Goal: Task Accomplishment & Management: Complete application form

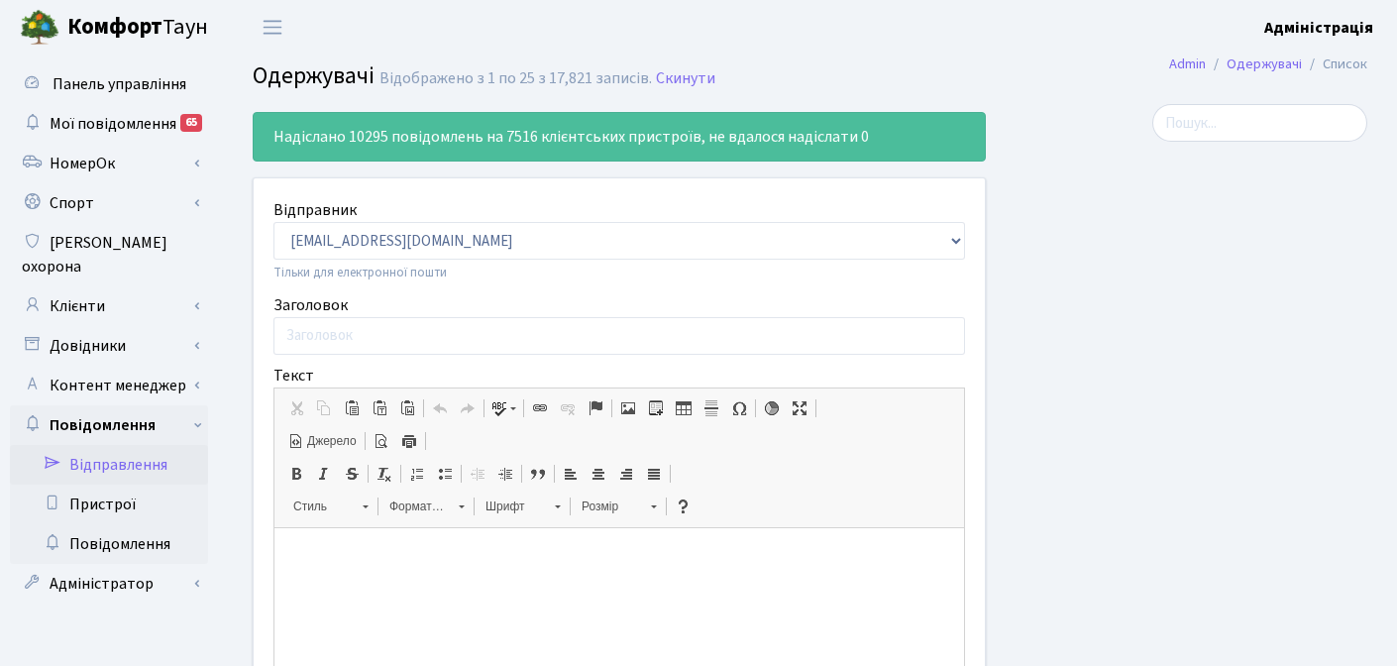
select select "25"
click at [1110, 356] on div at bounding box center [1179, 562] width 376 height 917
click at [1079, 266] on div at bounding box center [1179, 562] width 376 height 917
click at [686, 83] on link "Скинути" at bounding box center [685, 78] width 59 height 19
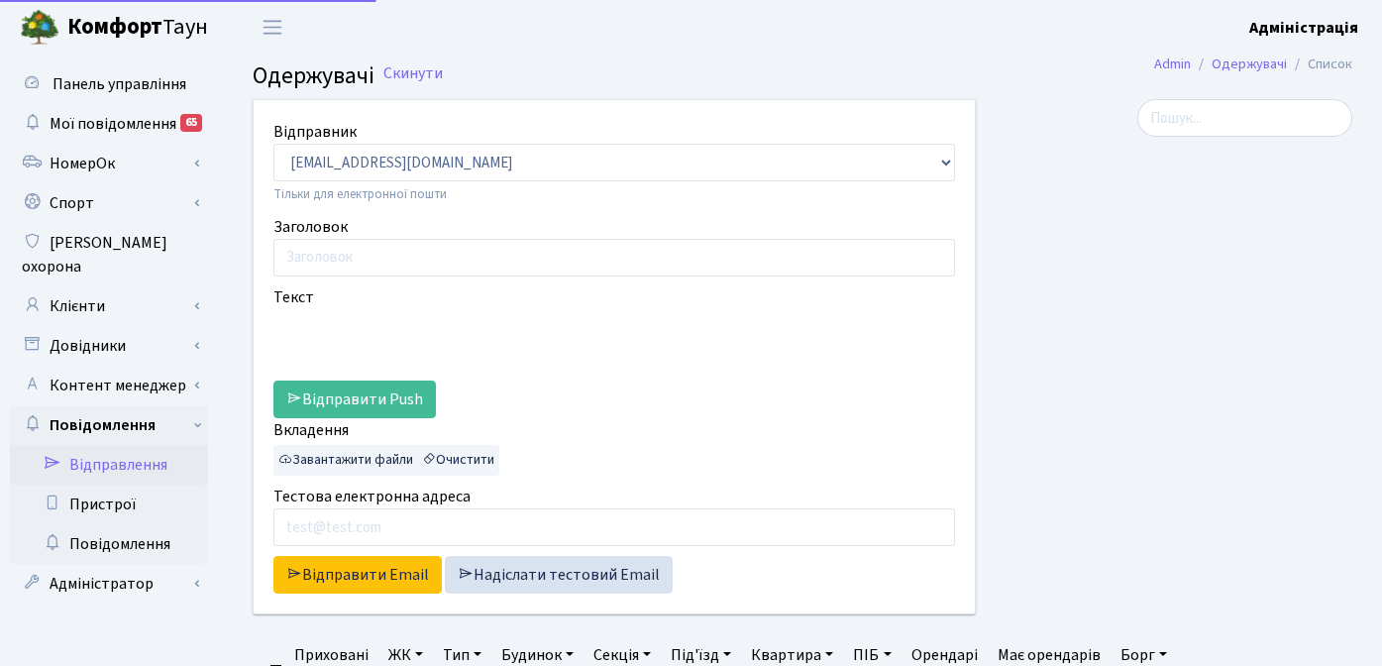
select select "25"
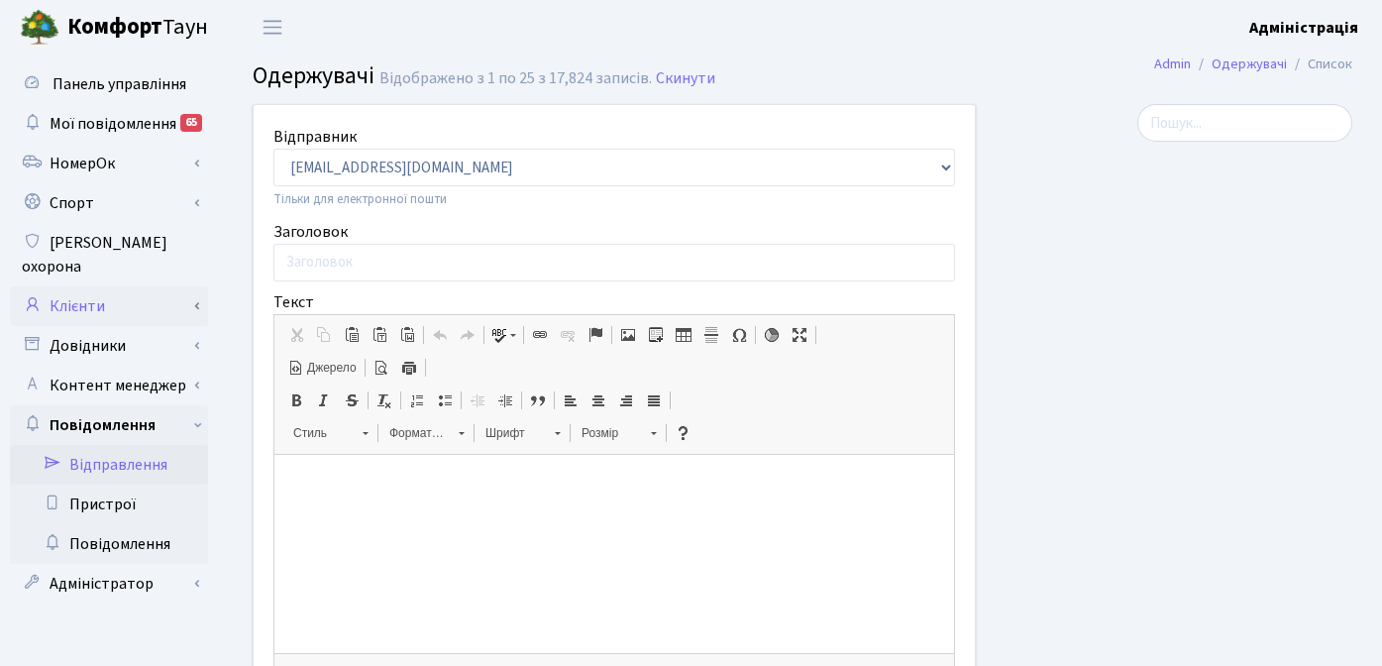
click at [101, 286] on link "Клієнти" at bounding box center [109, 306] width 198 height 40
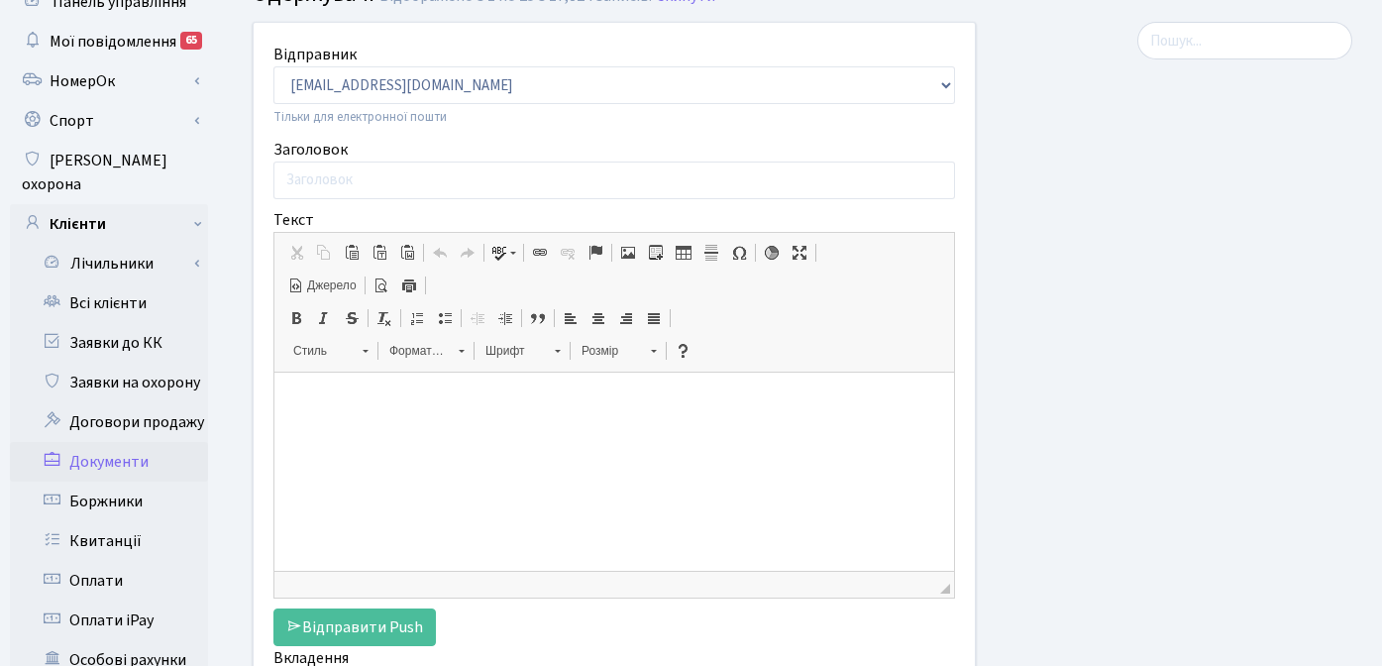
scroll to position [107, 0]
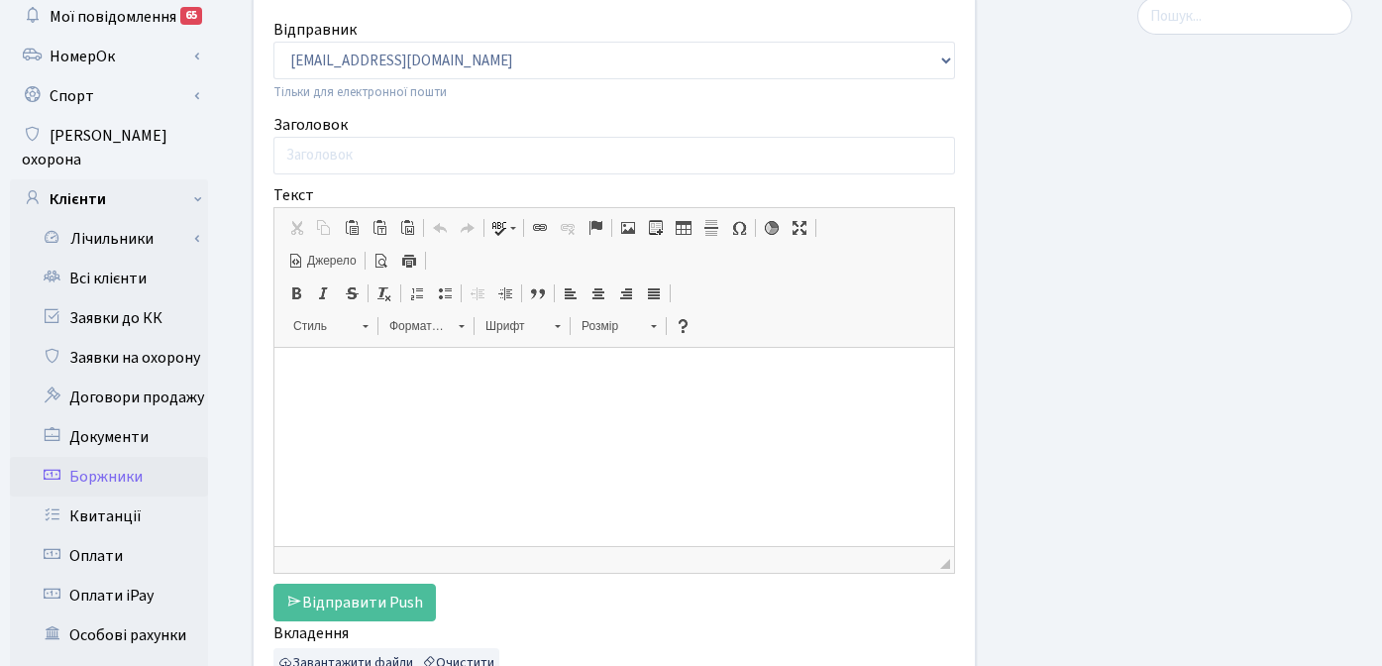
click at [114, 457] on link "Боржники" at bounding box center [109, 477] width 198 height 40
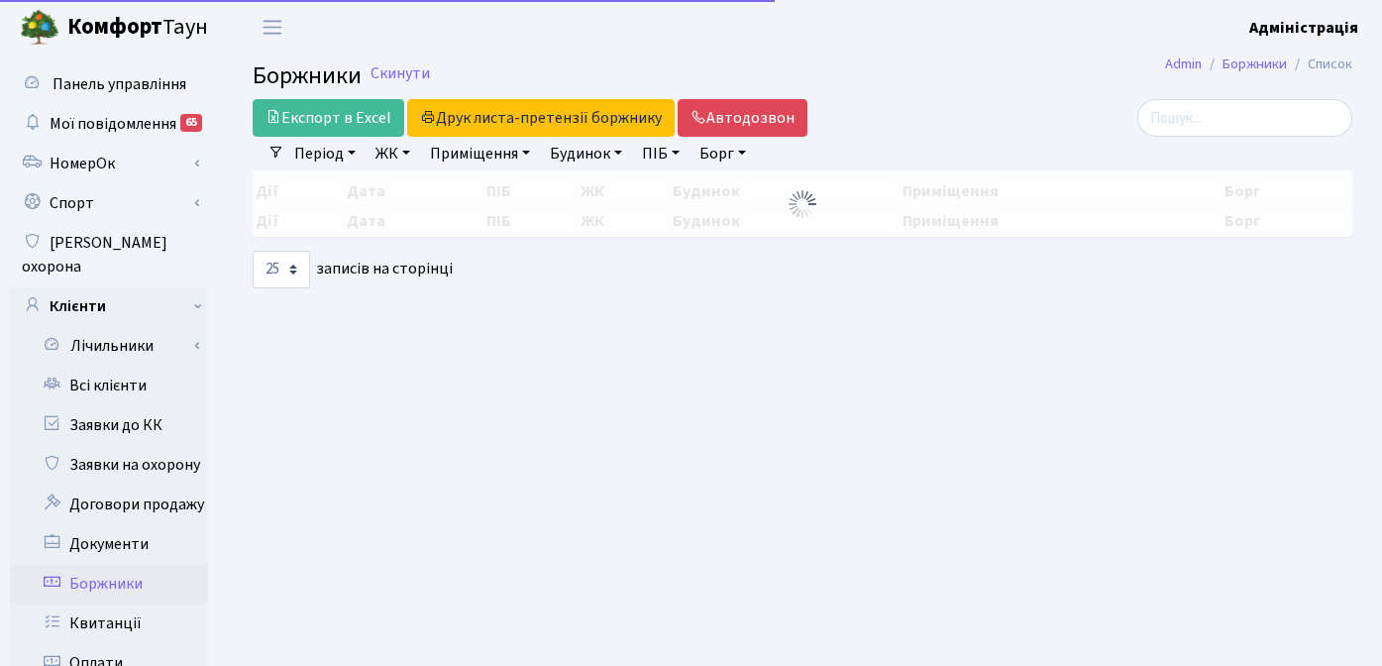
select select "25"
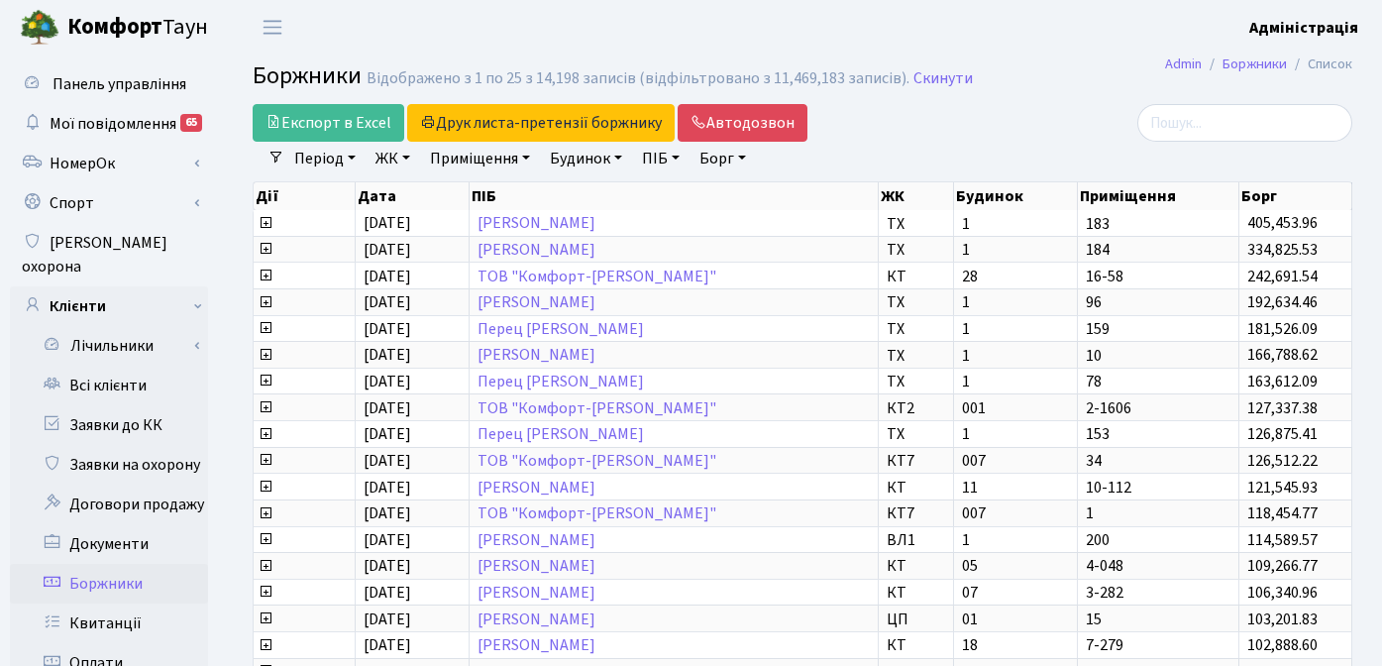
click at [385, 158] on link "ЖК" at bounding box center [393, 159] width 51 height 34
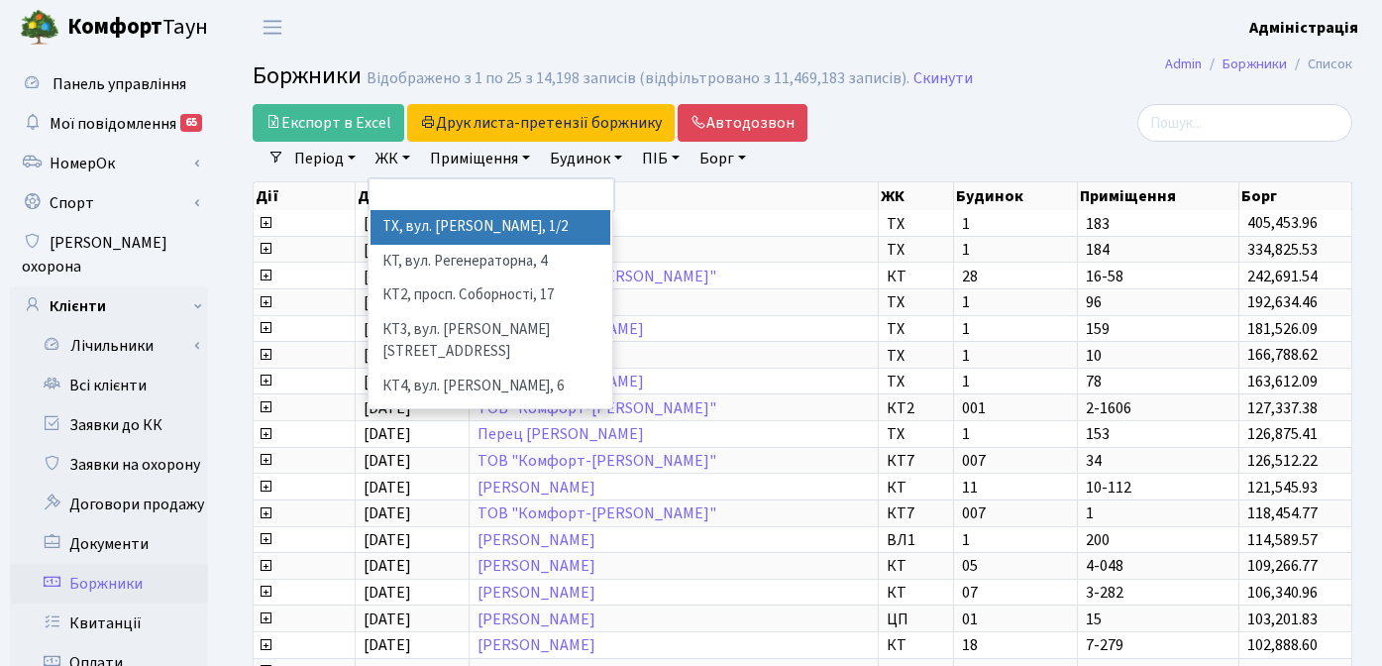
click at [449, 242] on li "ТХ, вул. Ділова, 1/2" at bounding box center [490, 227] width 240 height 35
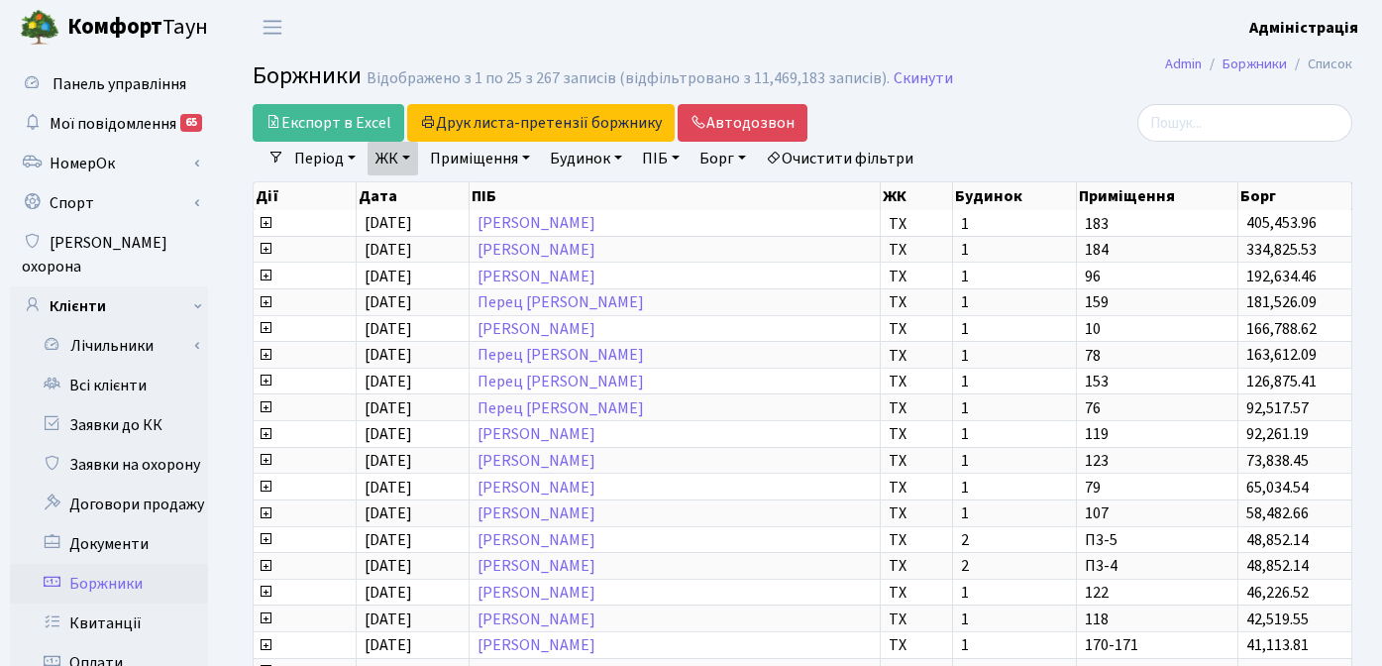
click at [706, 156] on link "Борг" at bounding box center [722, 159] width 62 height 34
type input "1"
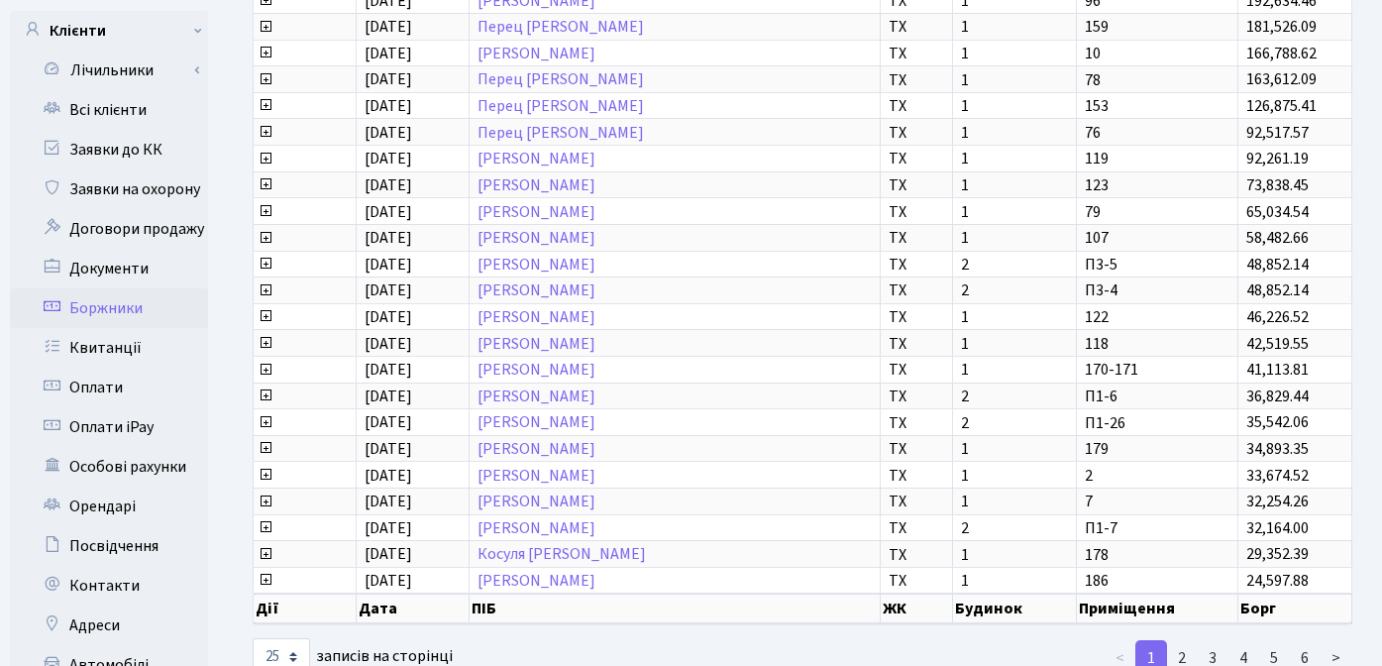
scroll to position [568, 0]
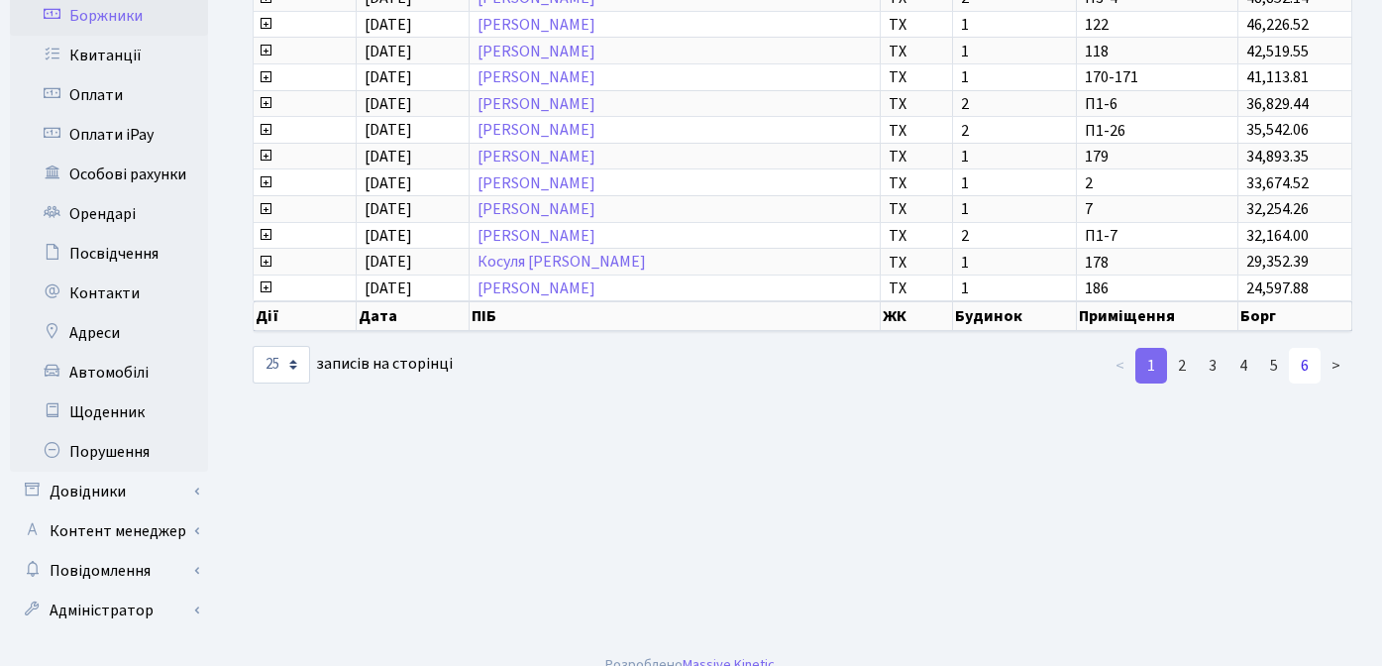
click at [1306, 361] on link "6" at bounding box center [1305, 366] width 32 height 36
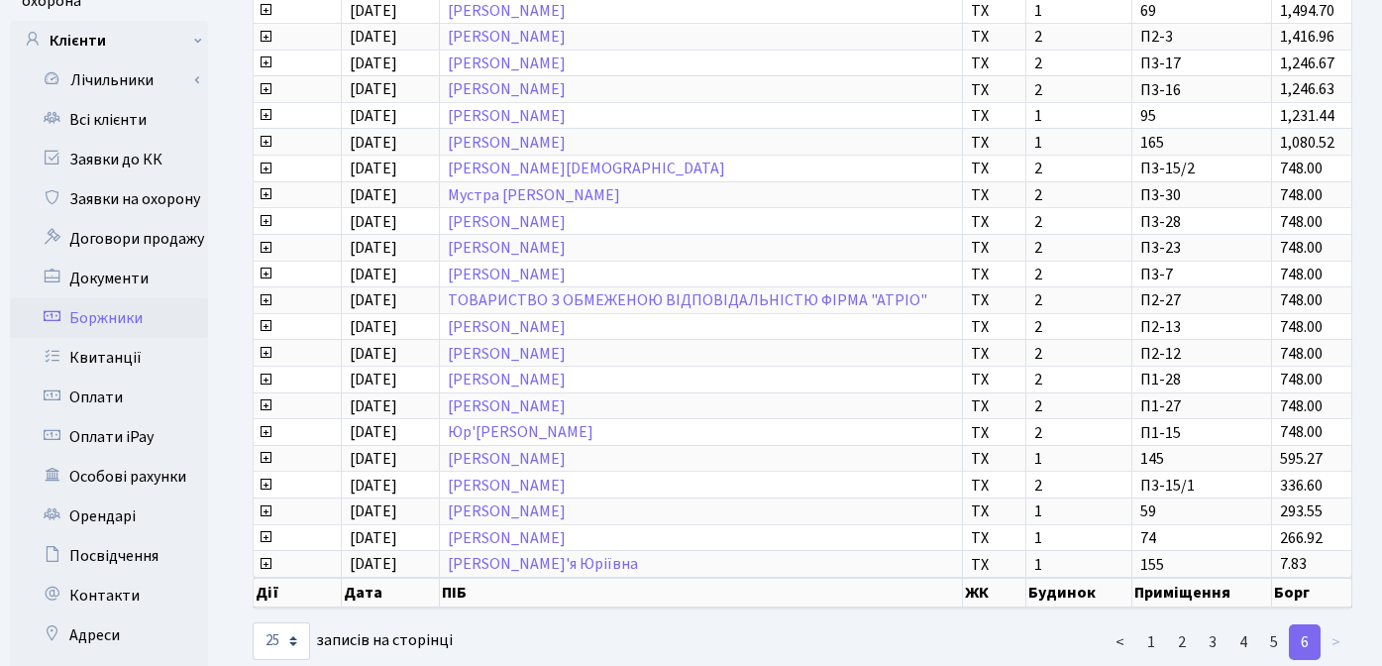
scroll to position [0, 0]
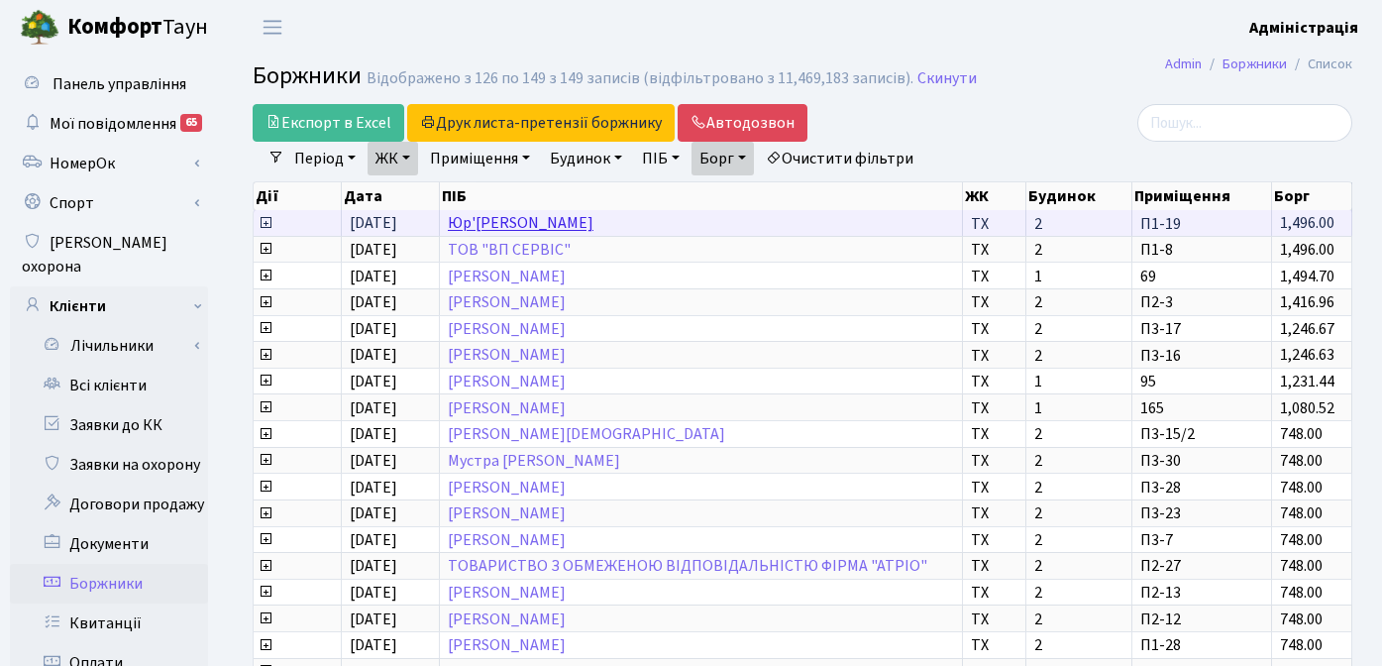
click at [525, 223] on link "Юр'єв Володимир Олексійович" at bounding box center [521, 224] width 146 height 22
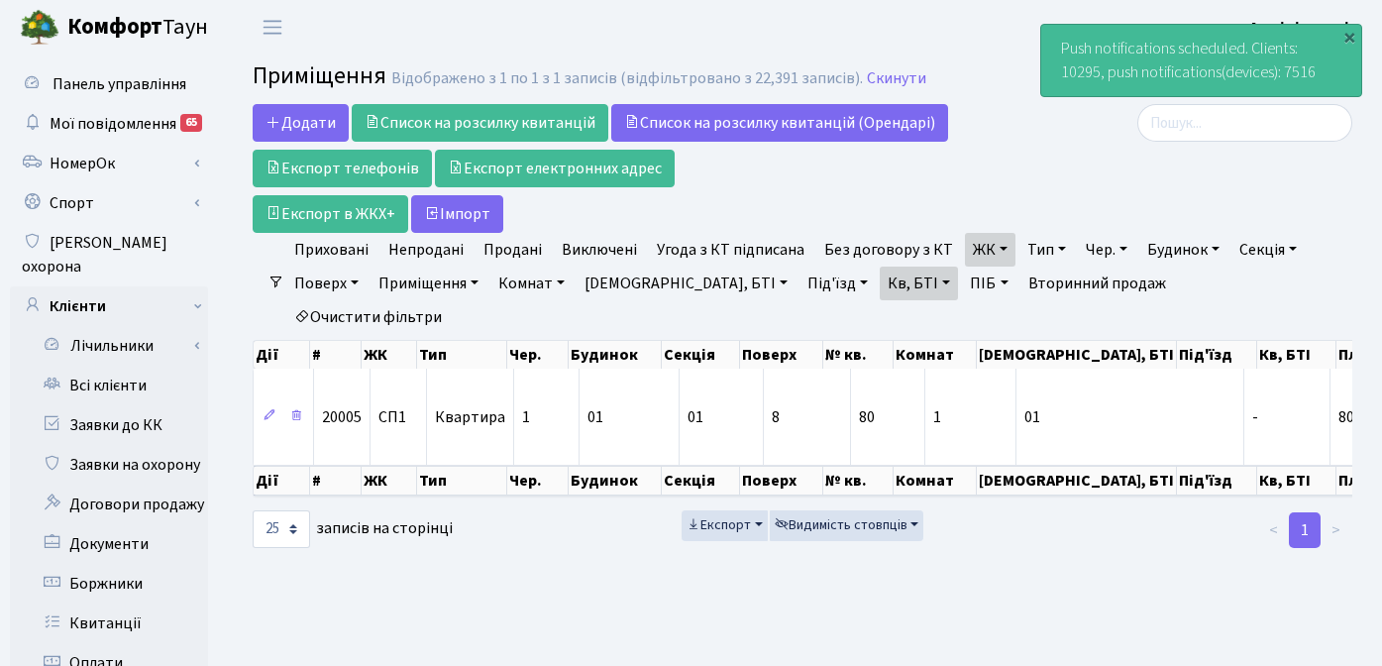
select select "25"
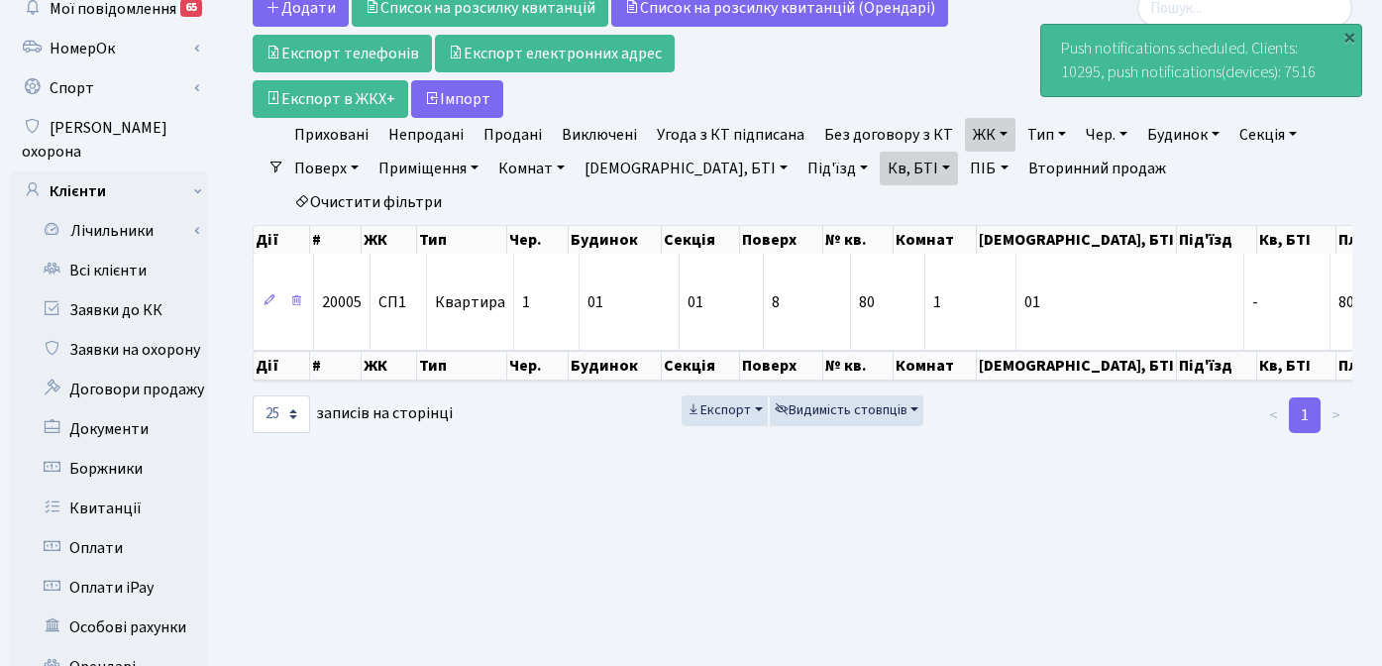
scroll to position [0, 1080]
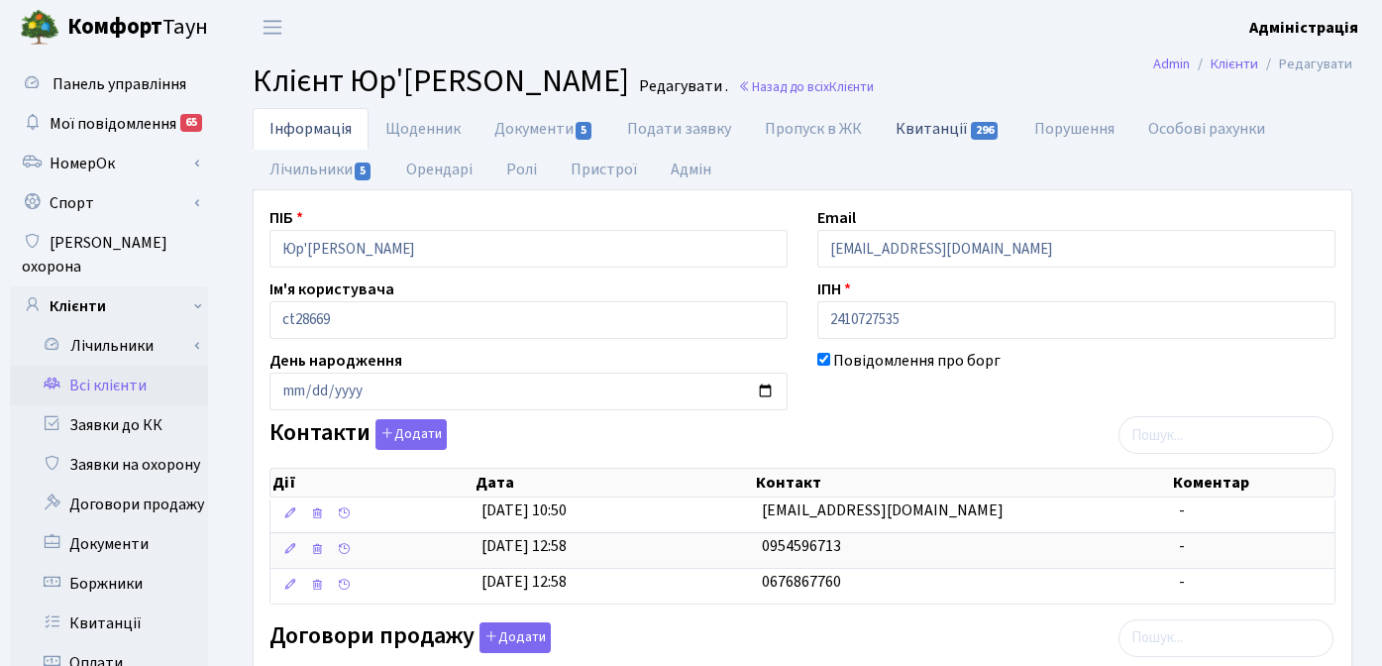
click at [938, 131] on link "Квитанції 296" at bounding box center [948, 128] width 138 height 41
select select "25"
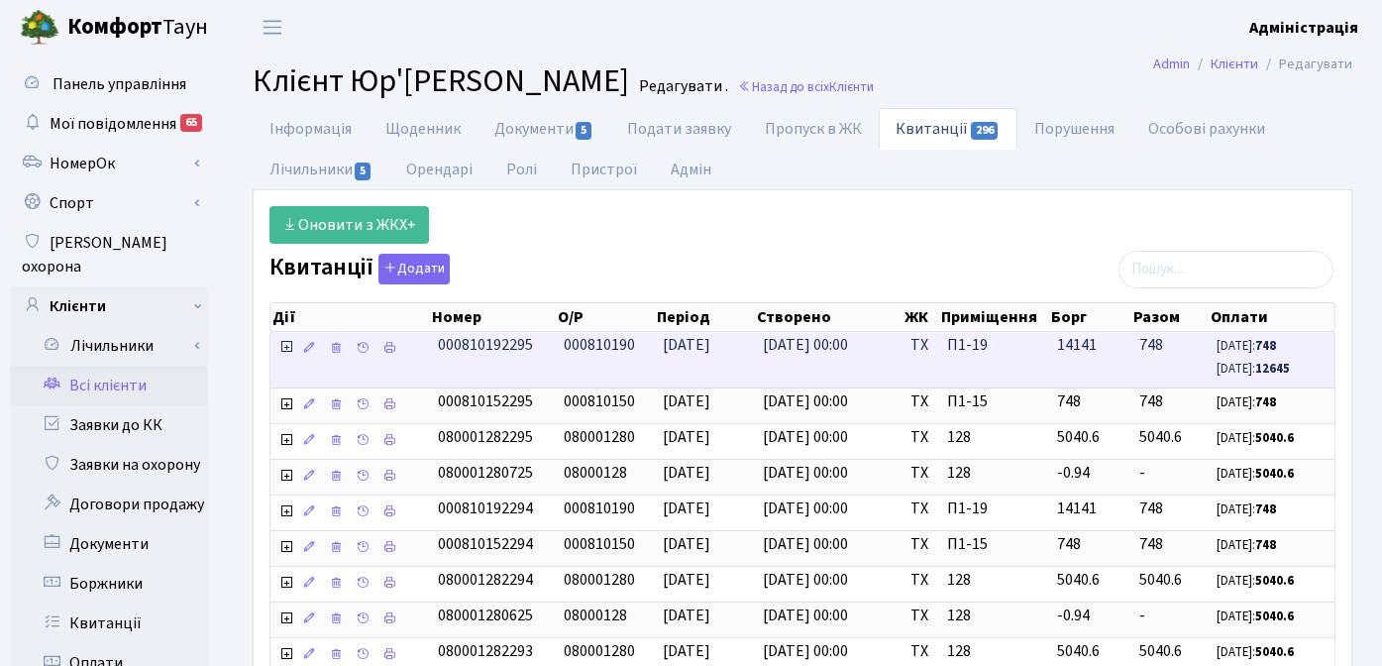
click at [285, 346] on icon at bounding box center [286, 347] width 16 height 16
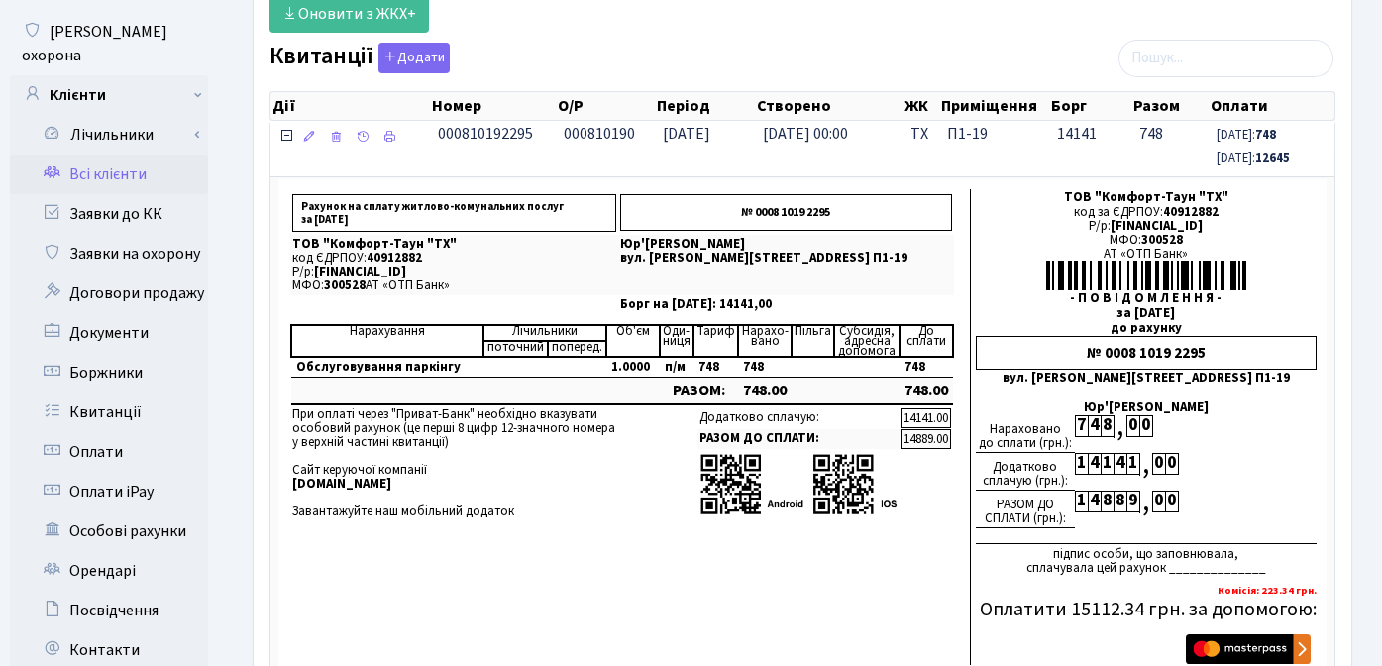
scroll to position [238, 0]
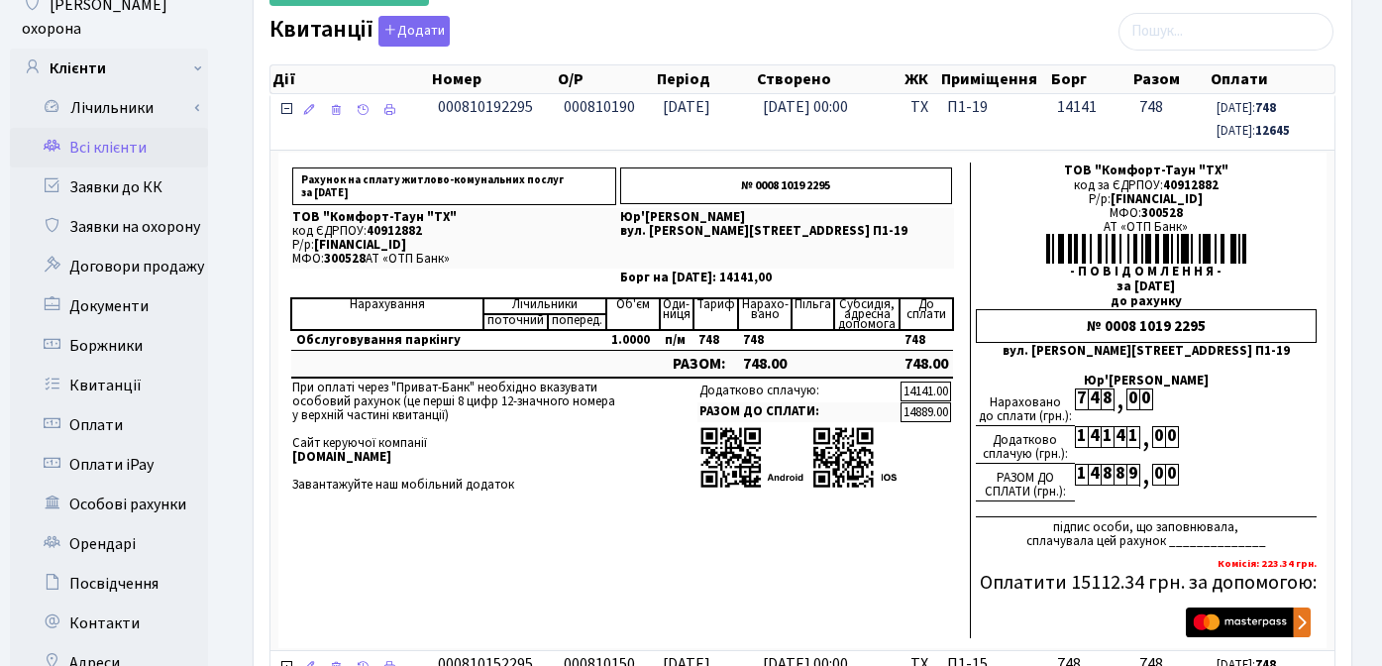
click at [278, 103] on icon at bounding box center [286, 109] width 16 height 16
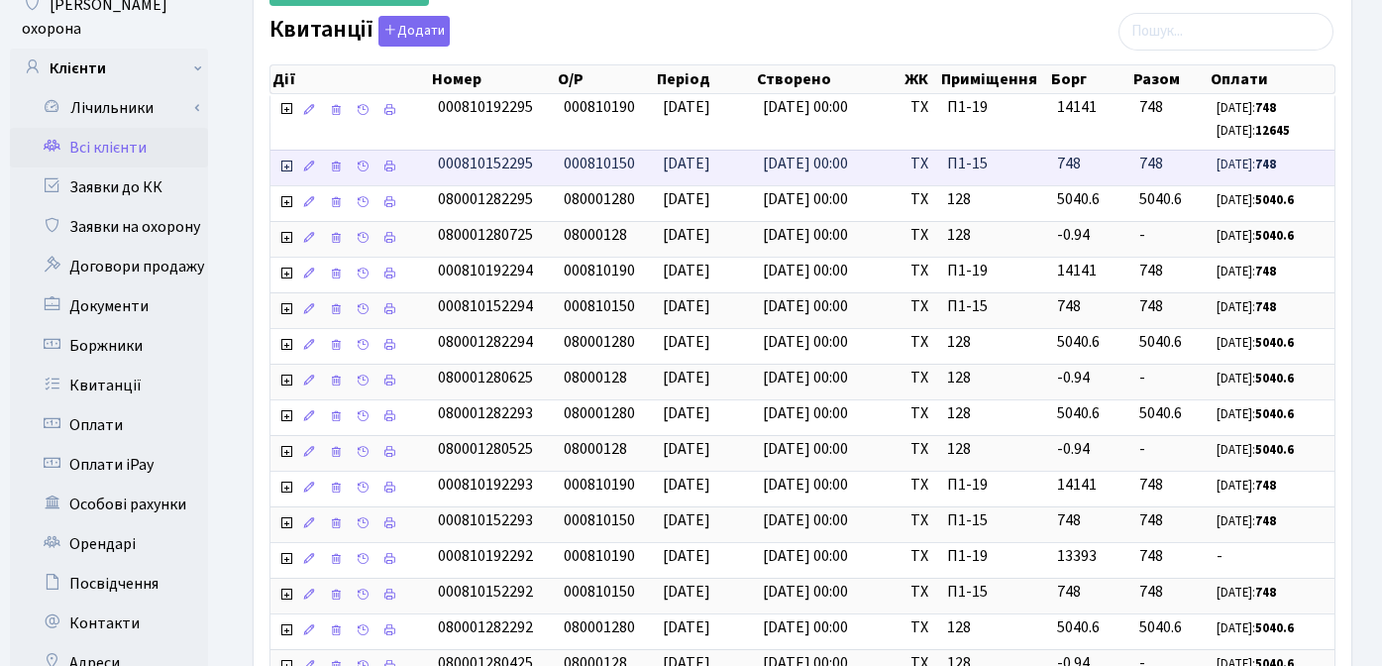
click at [285, 166] on icon at bounding box center [286, 166] width 16 height 16
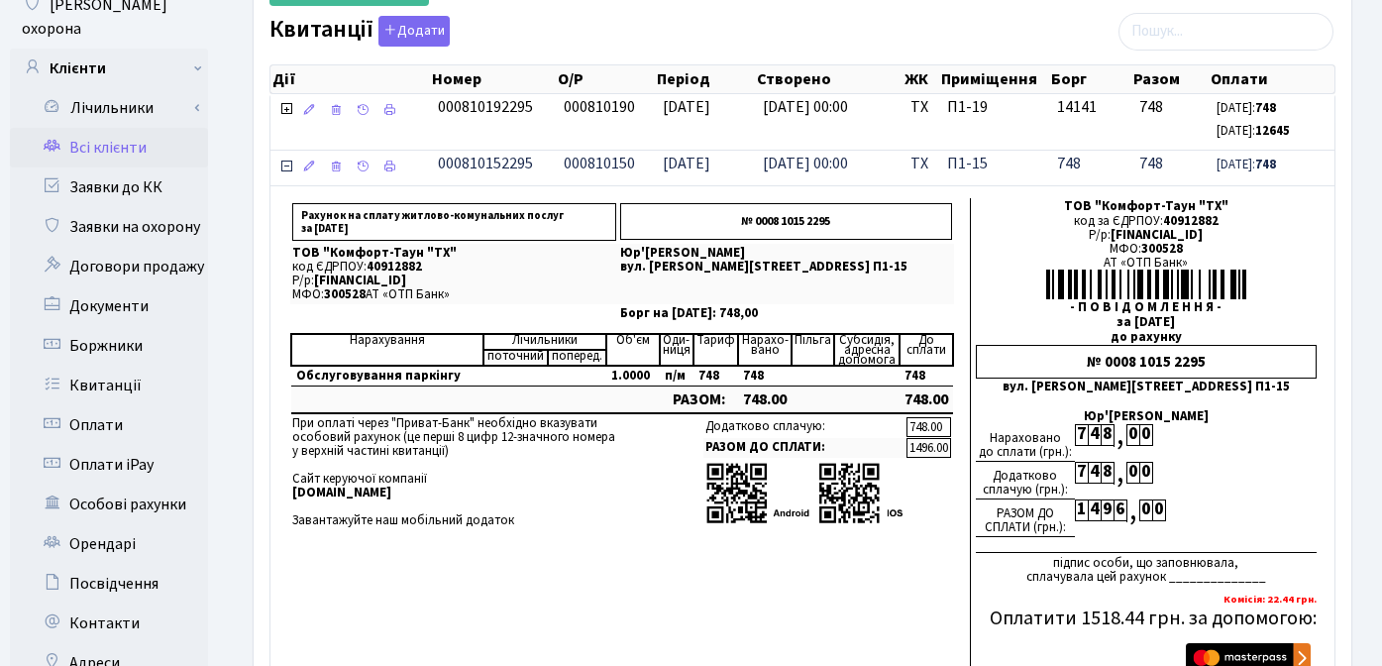
click at [285, 166] on icon at bounding box center [286, 166] width 16 height 16
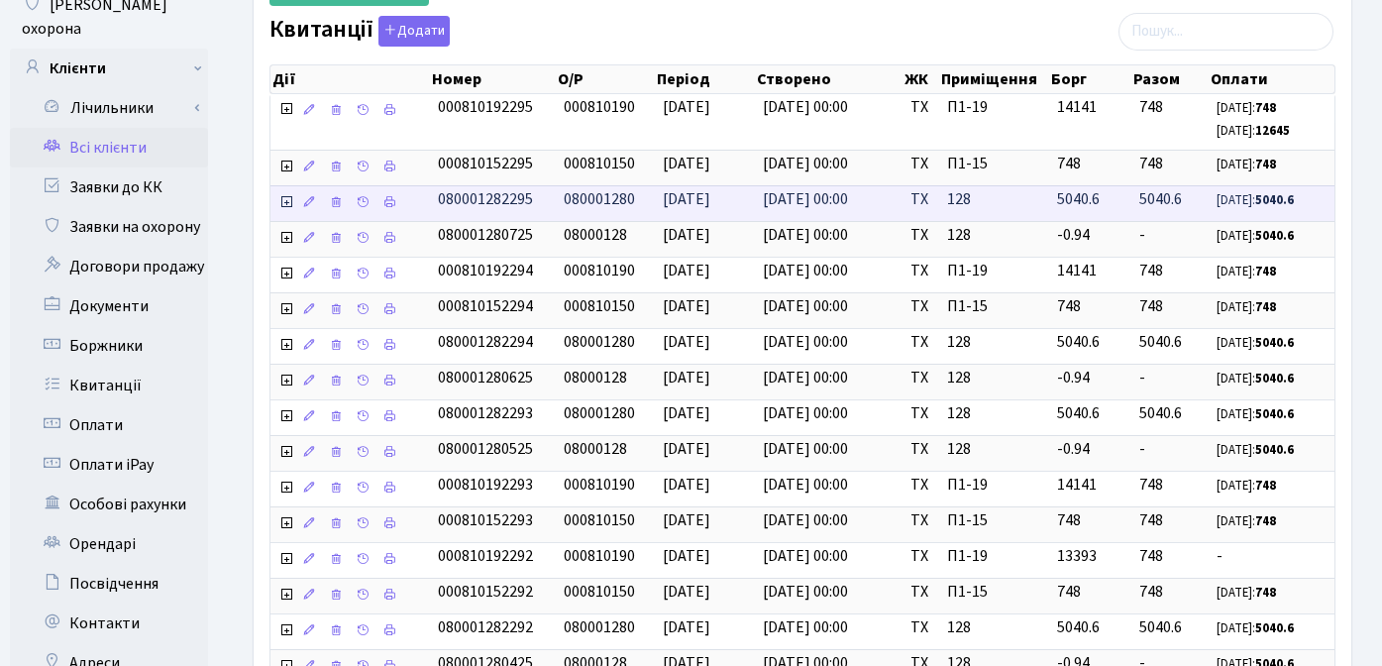
click at [286, 203] on icon at bounding box center [286, 202] width 16 height 16
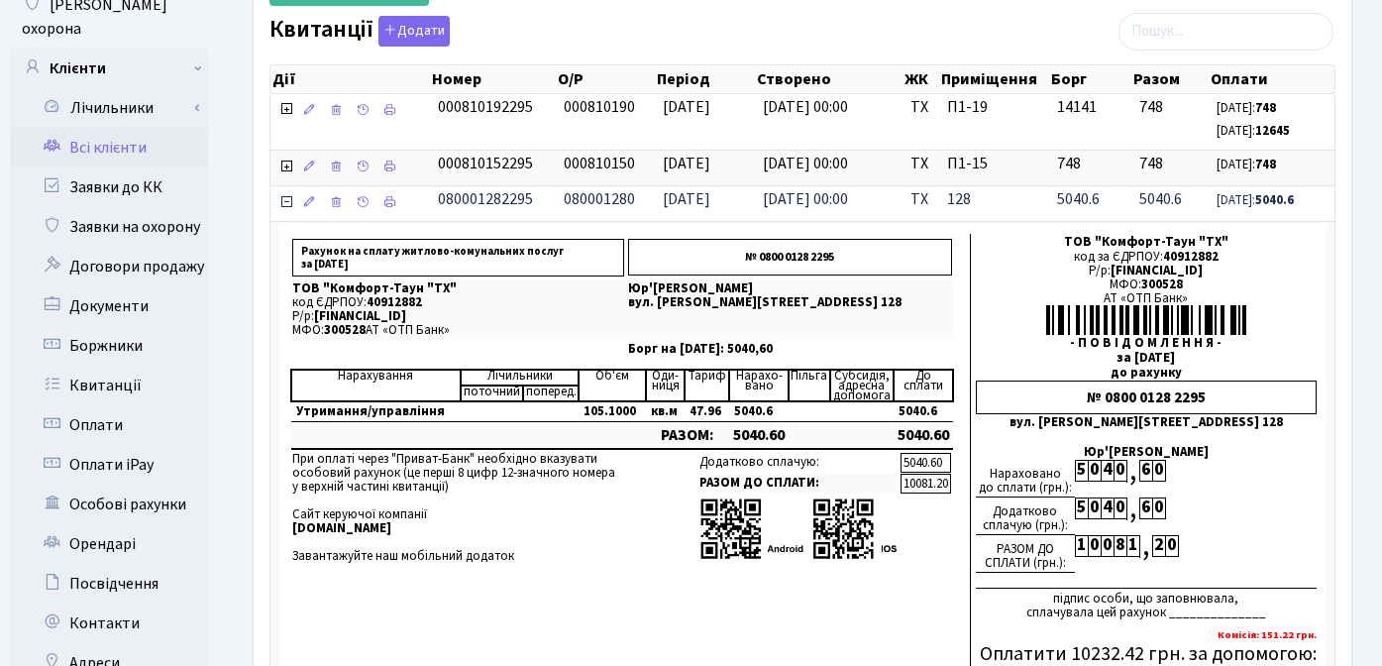
click at [286, 203] on icon at bounding box center [286, 202] width 16 height 16
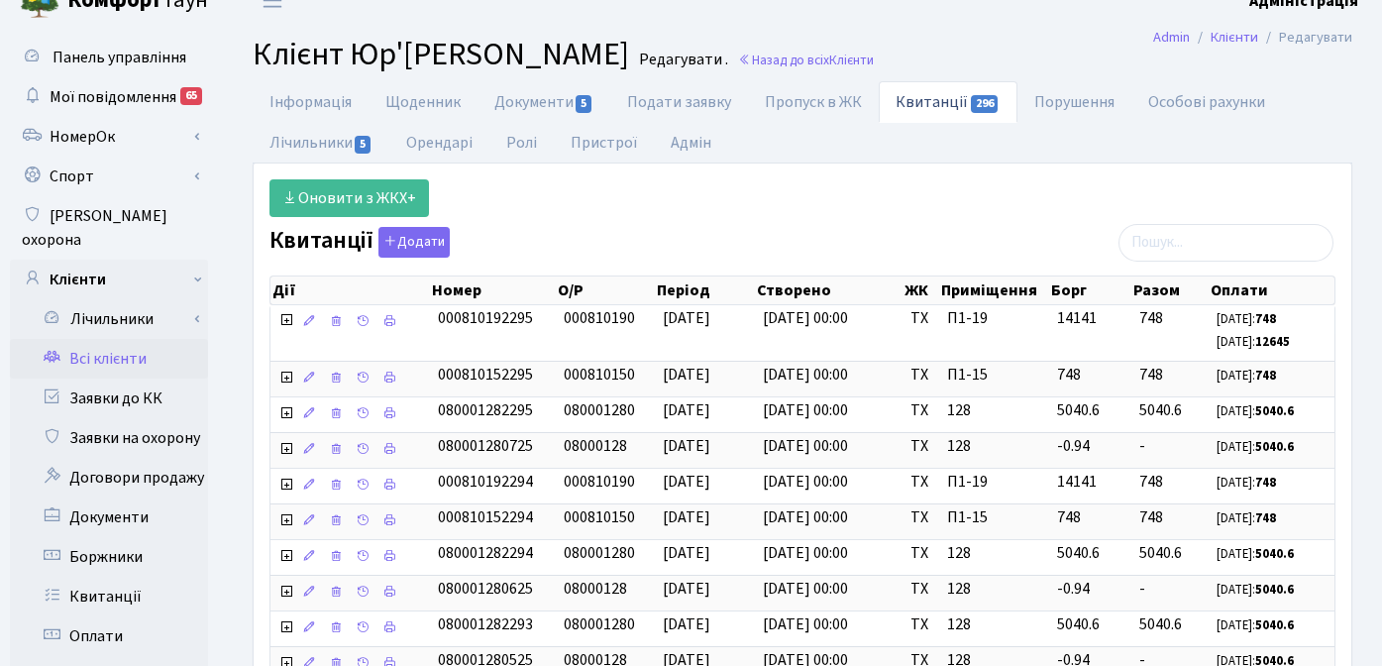
scroll to position [0, 0]
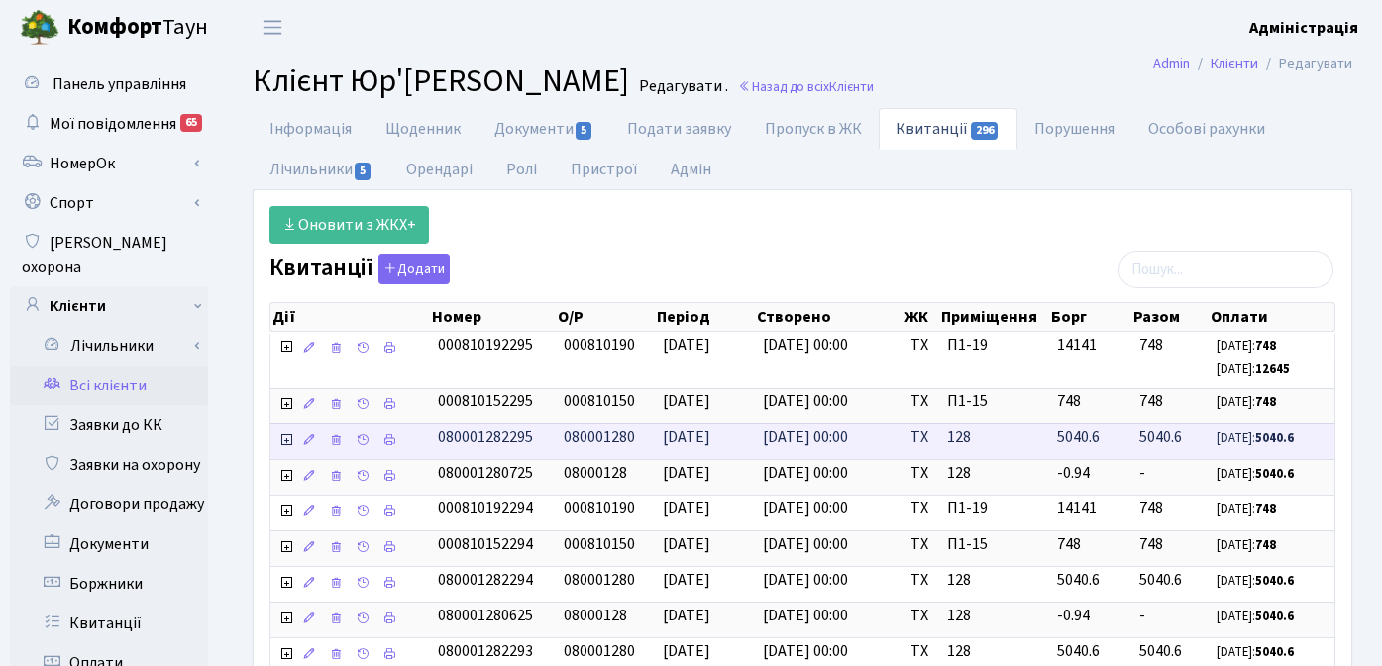
click at [289, 438] on icon at bounding box center [286, 440] width 16 height 16
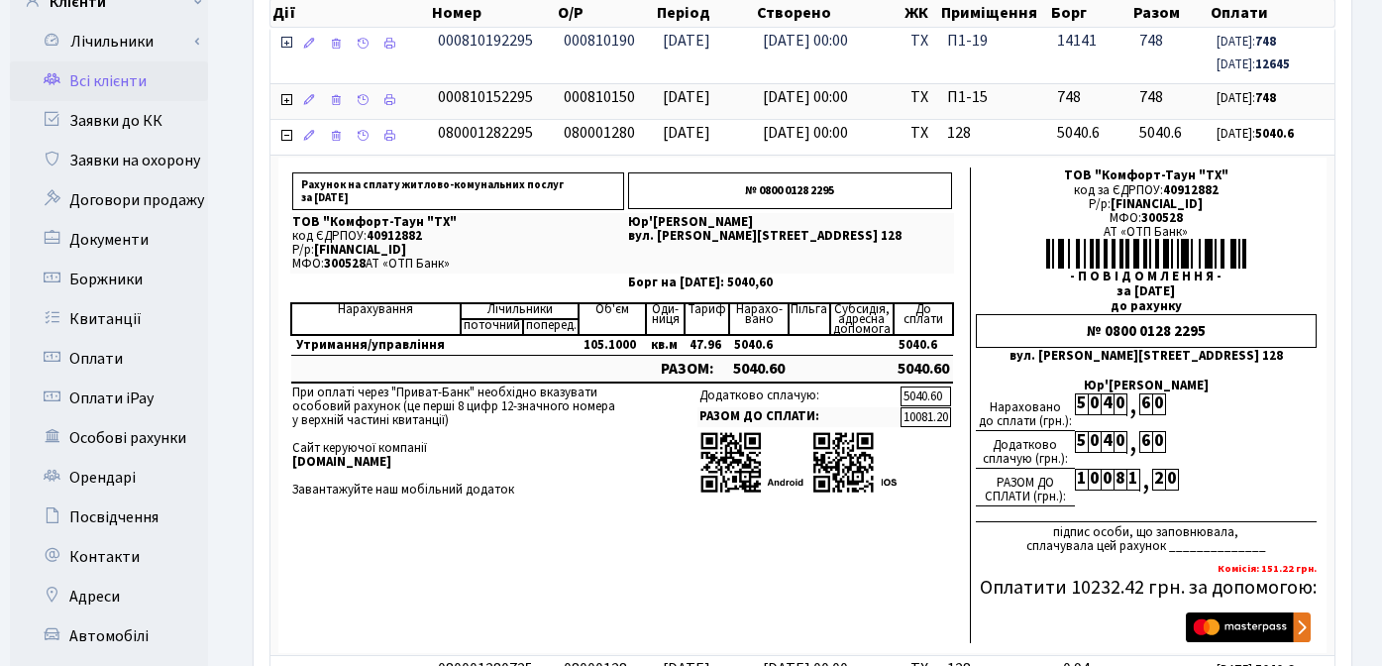
scroll to position [314, 0]
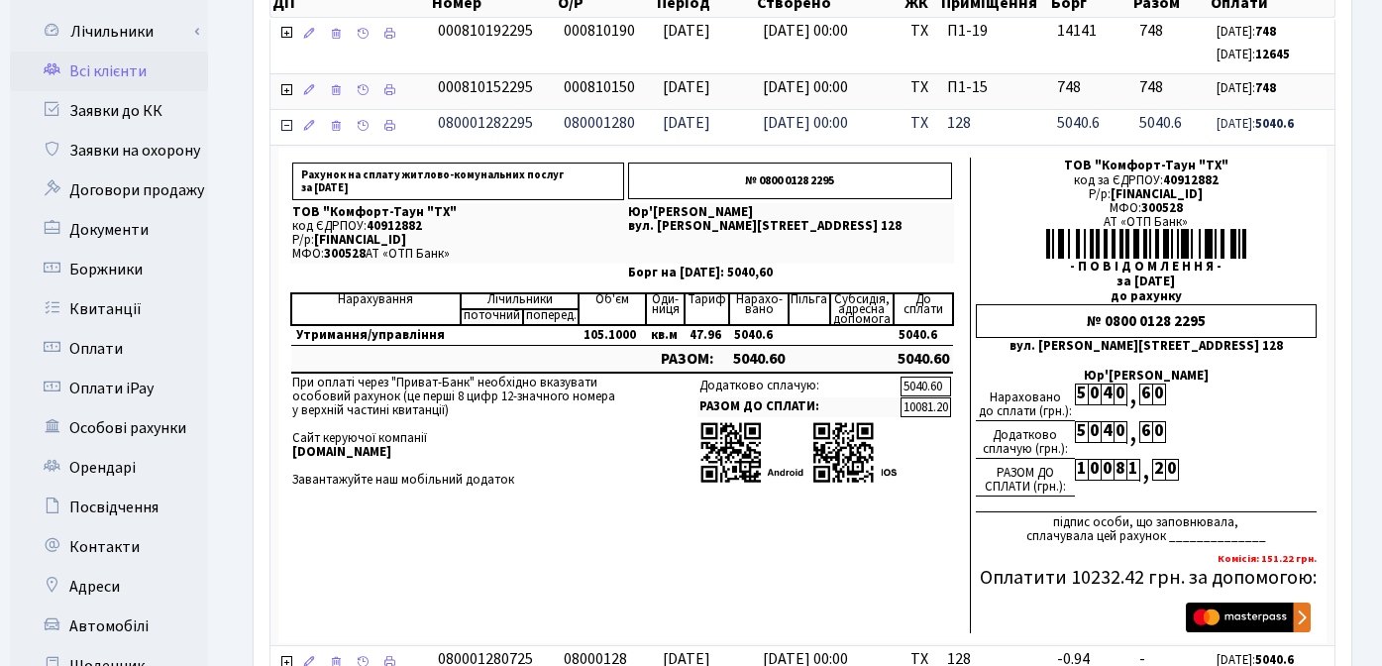
click at [287, 127] on icon at bounding box center [286, 126] width 16 height 16
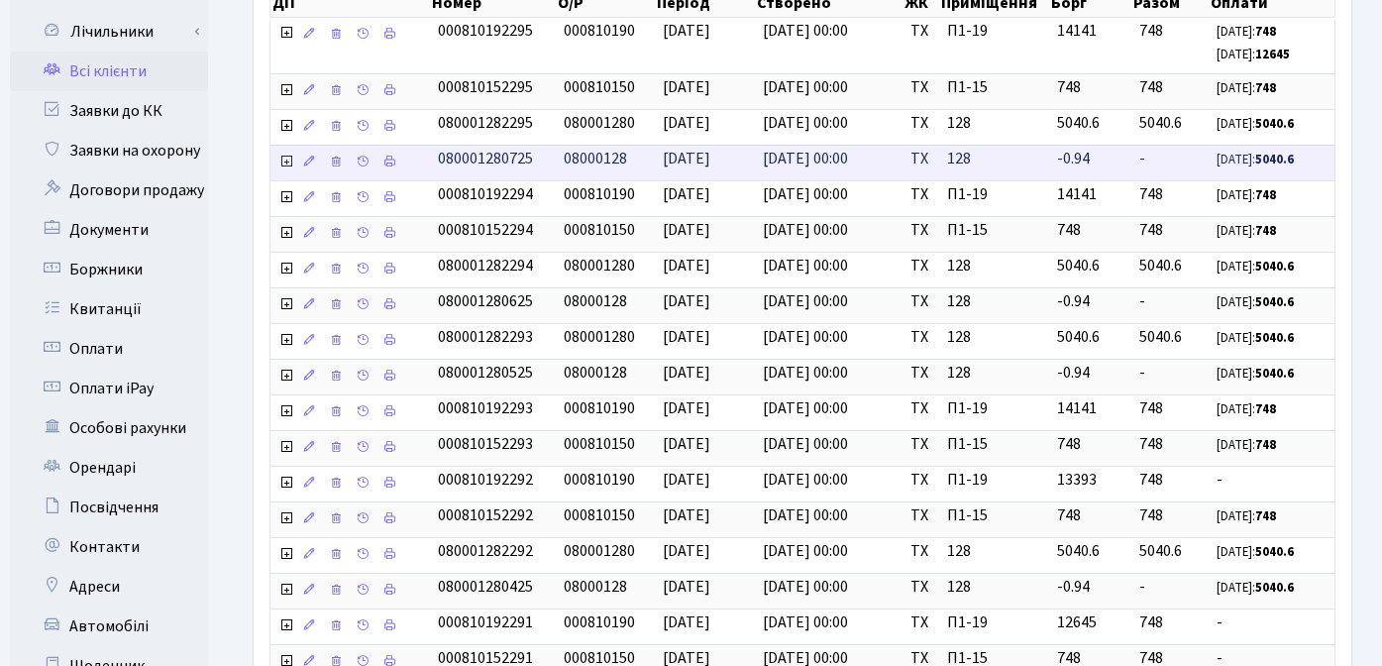
click at [287, 161] on icon at bounding box center [286, 162] width 16 height 16
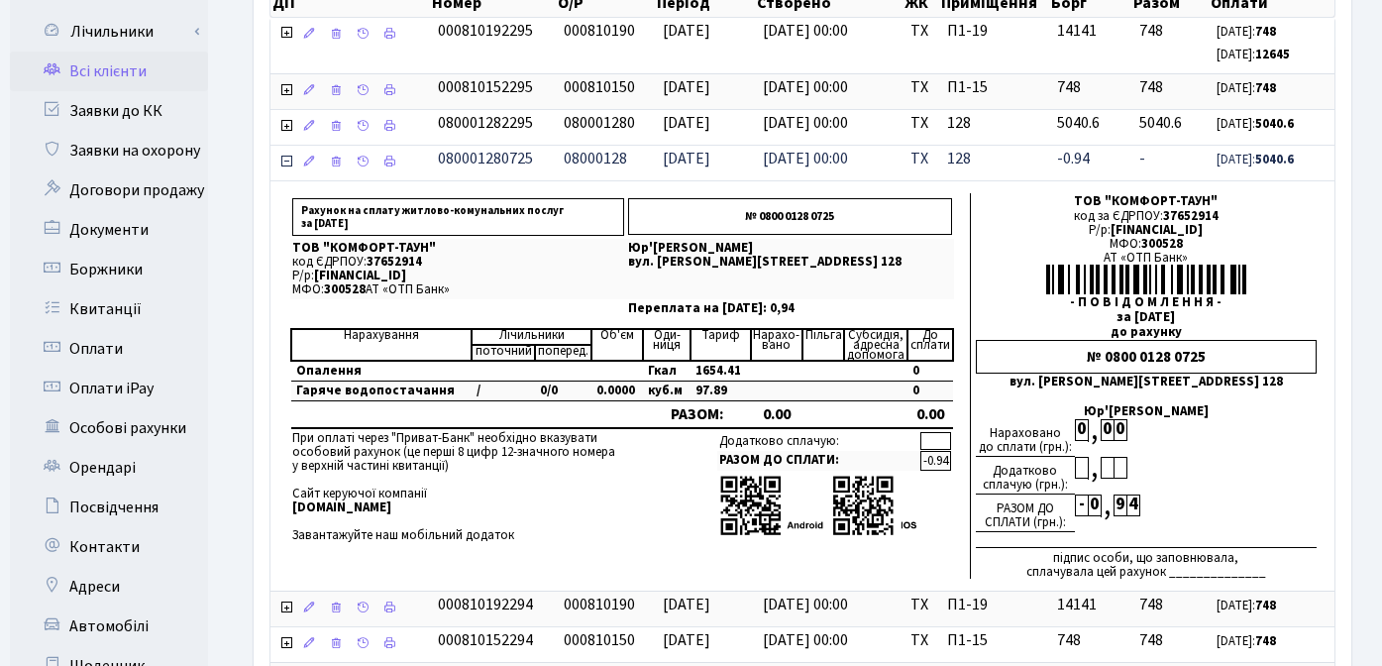
click at [287, 160] on icon at bounding box center [286, 162] width 16 height 16
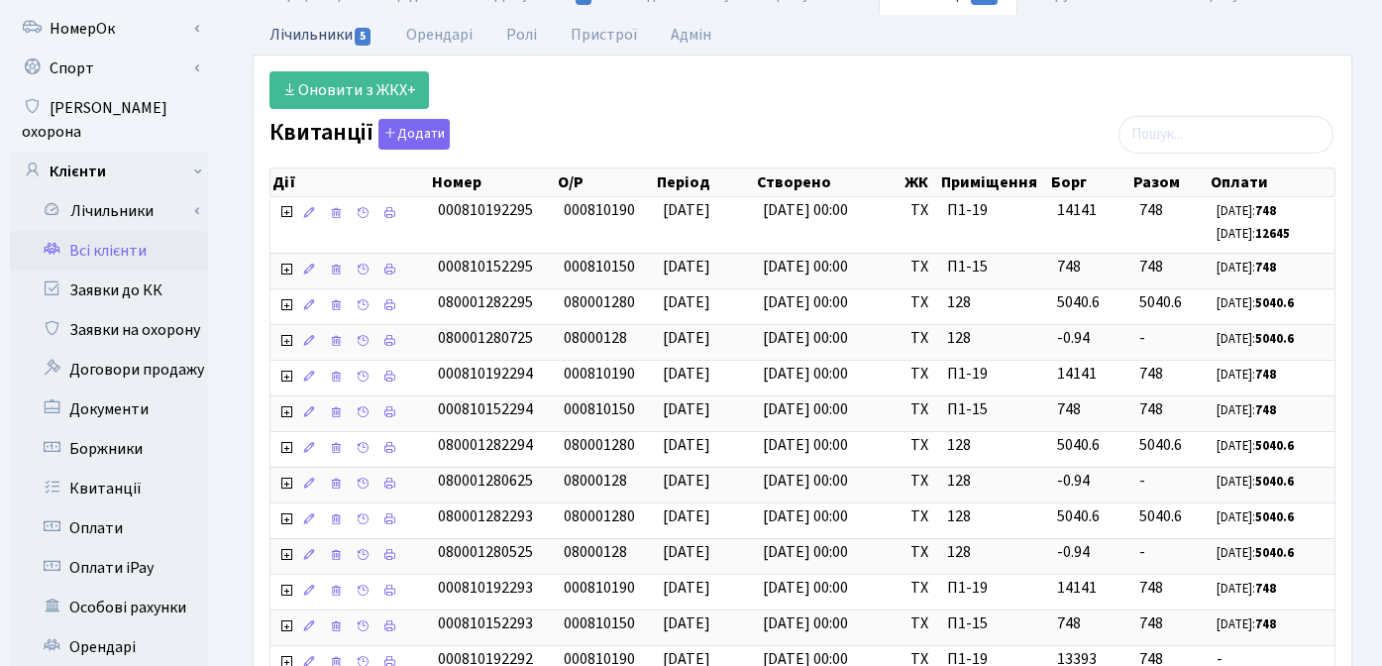
scroll to position [0, 0]
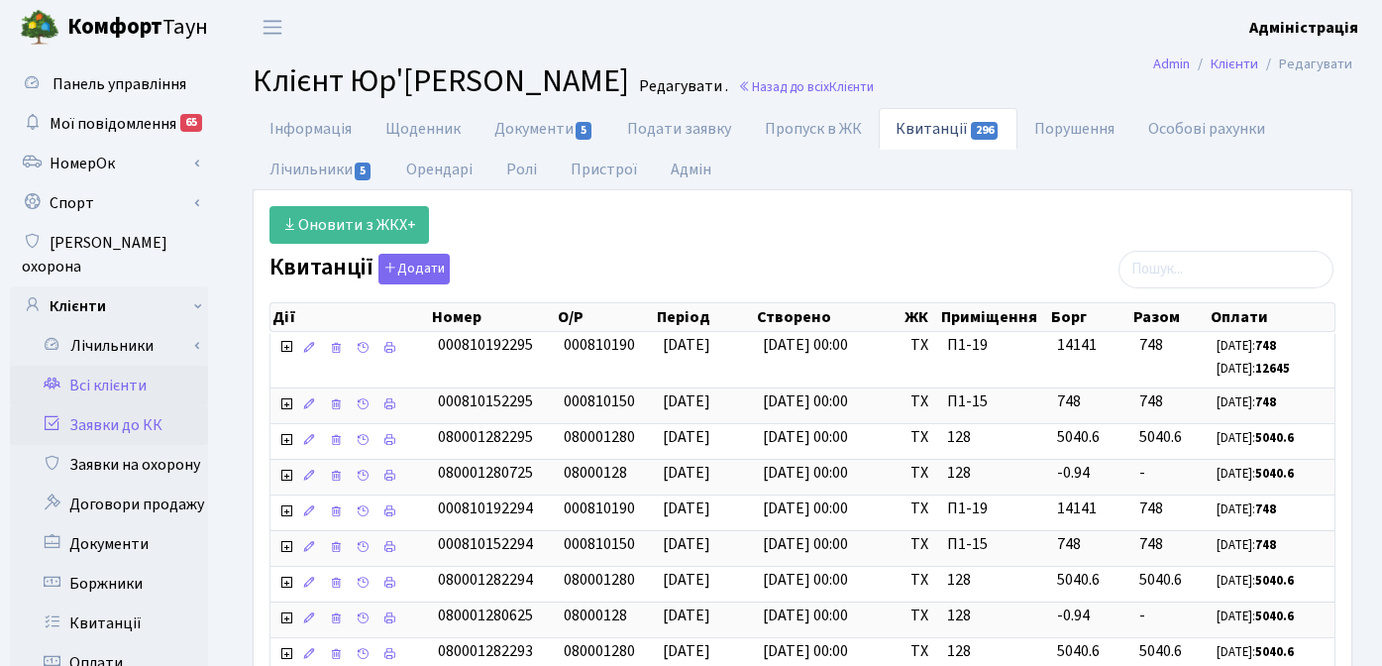
click at [113, 411] on link "Заявки до КК" at bounding box center [109, 425] width 198 height 40
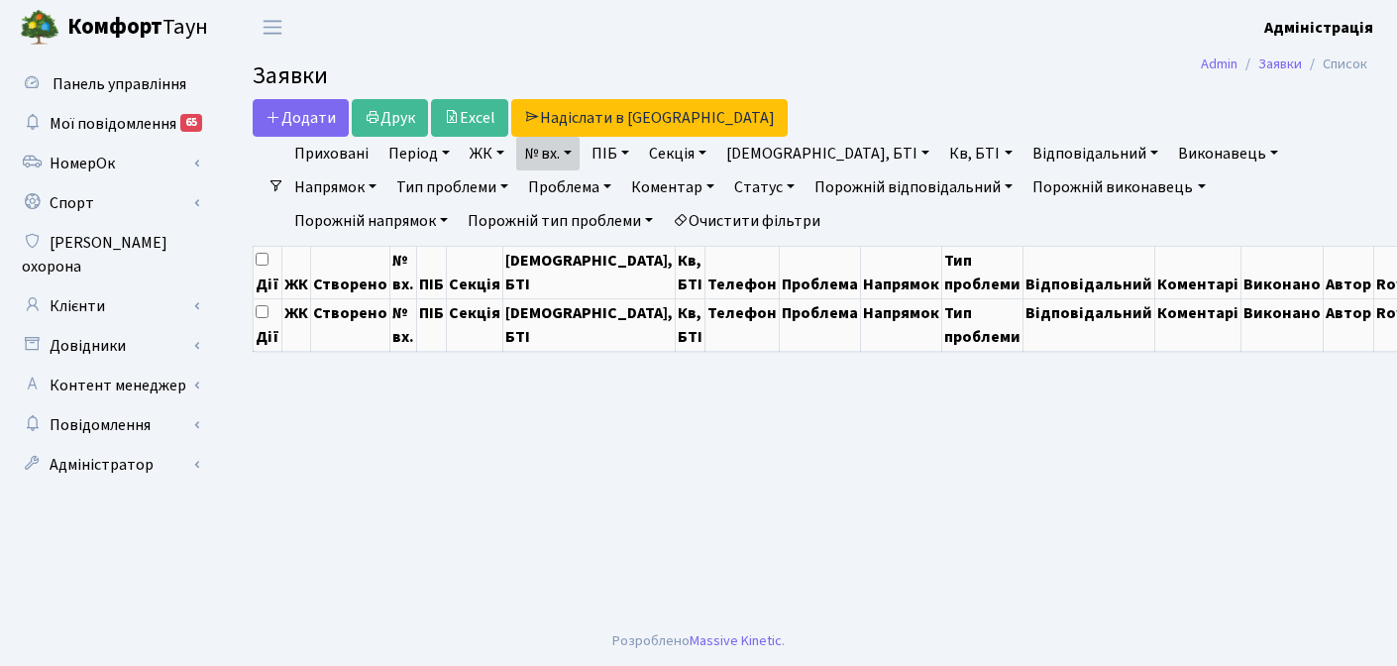
select select
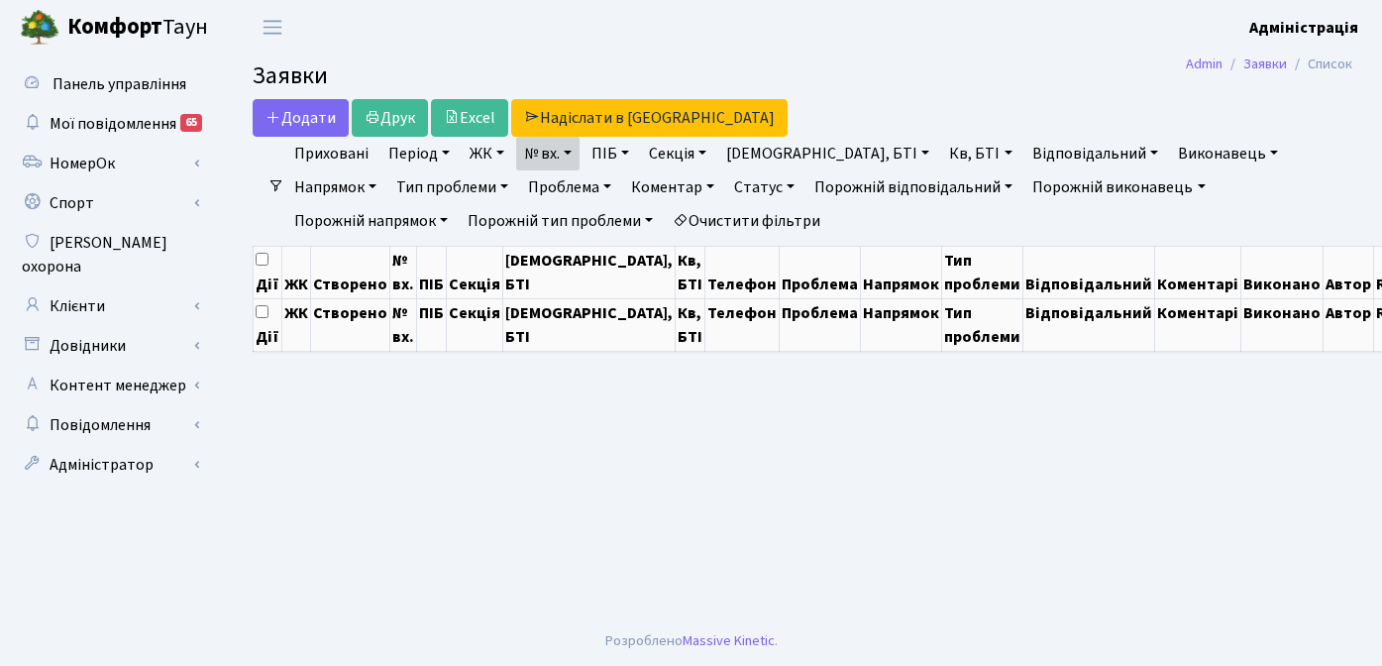
select select "25"
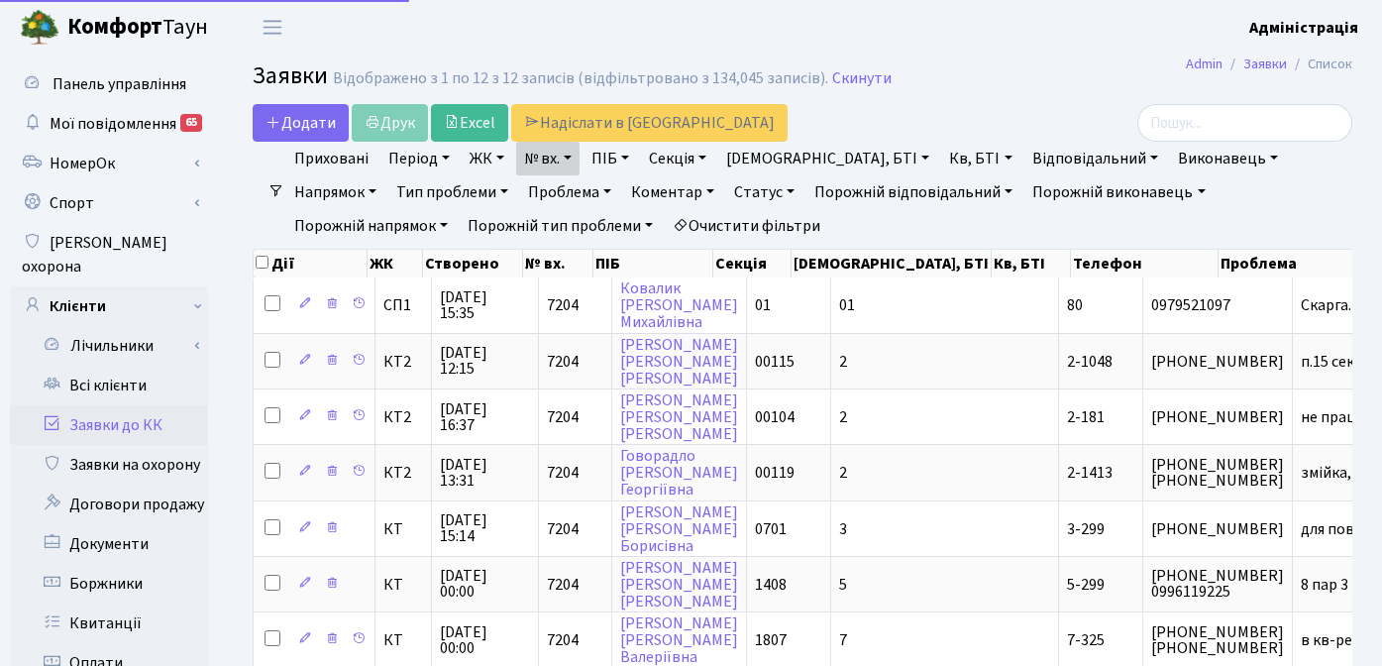
click at [665, 215] on link "Очистити фільтри" at bounding box center [746, 226] width 163 height 34
select select
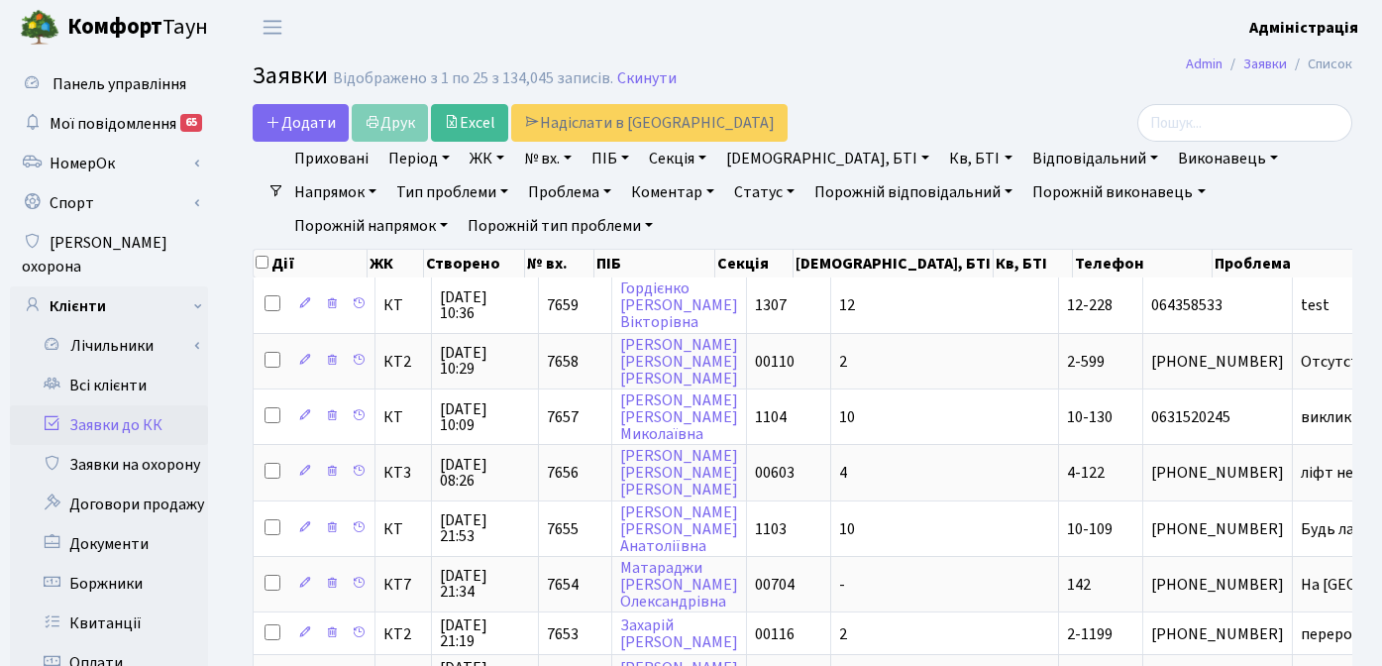
click at [474, 155] on link "ЖК" at bounding box center [487, 159] width 51 height 34
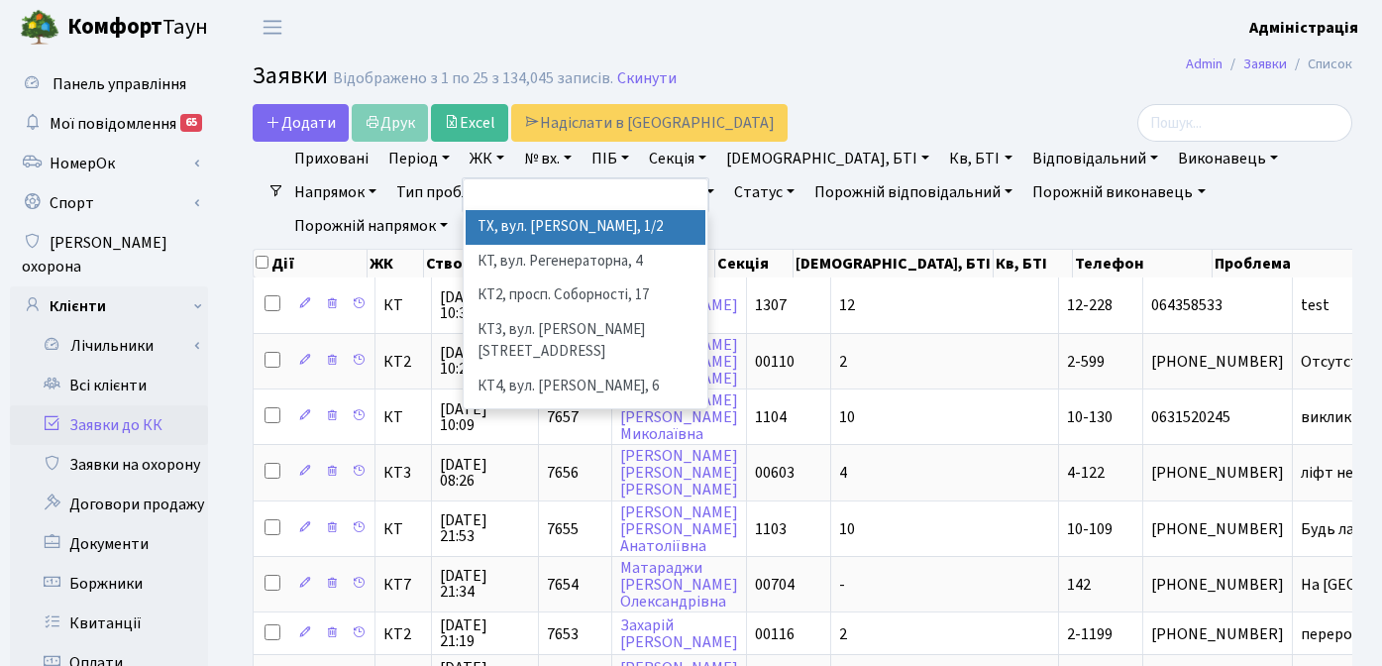
click at [975, 119] on div "Додати Друк Excel Надіслати в КАН" at bounding box center [614, 123] width 723 height 38
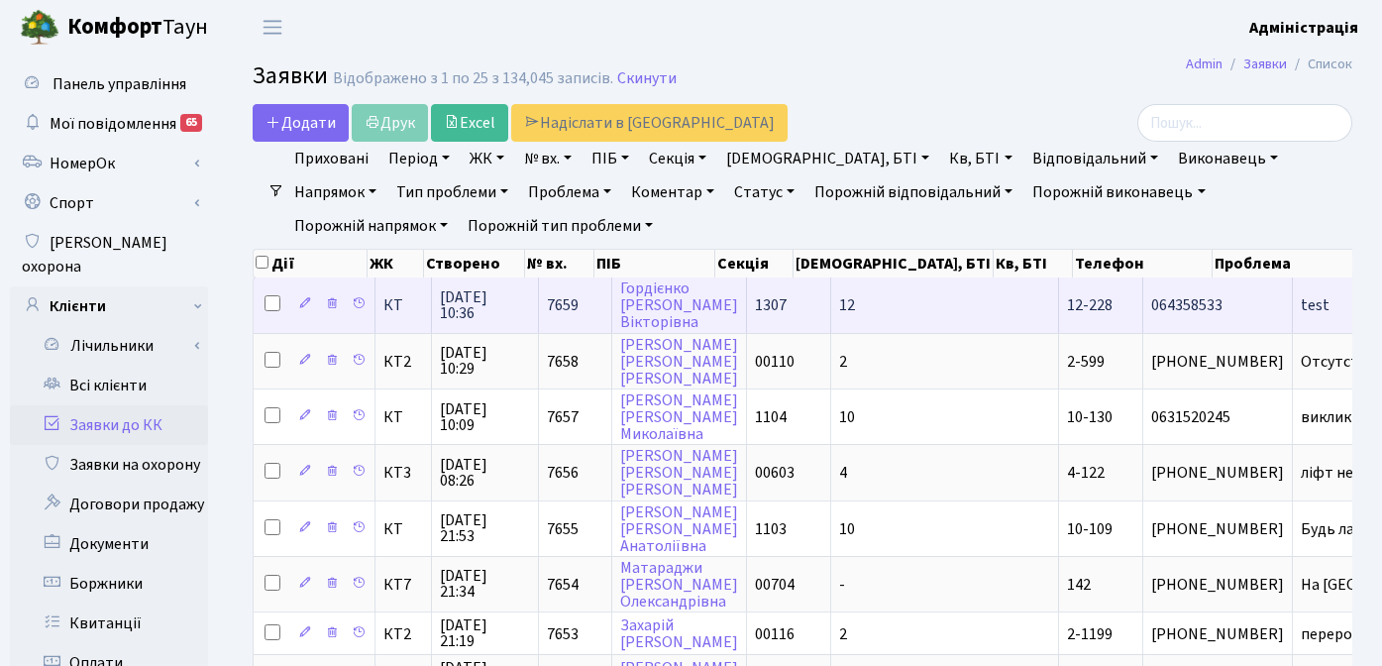
click at [1301, 309] on span "test" at bounding box center [1395, 305] width 189 height 16
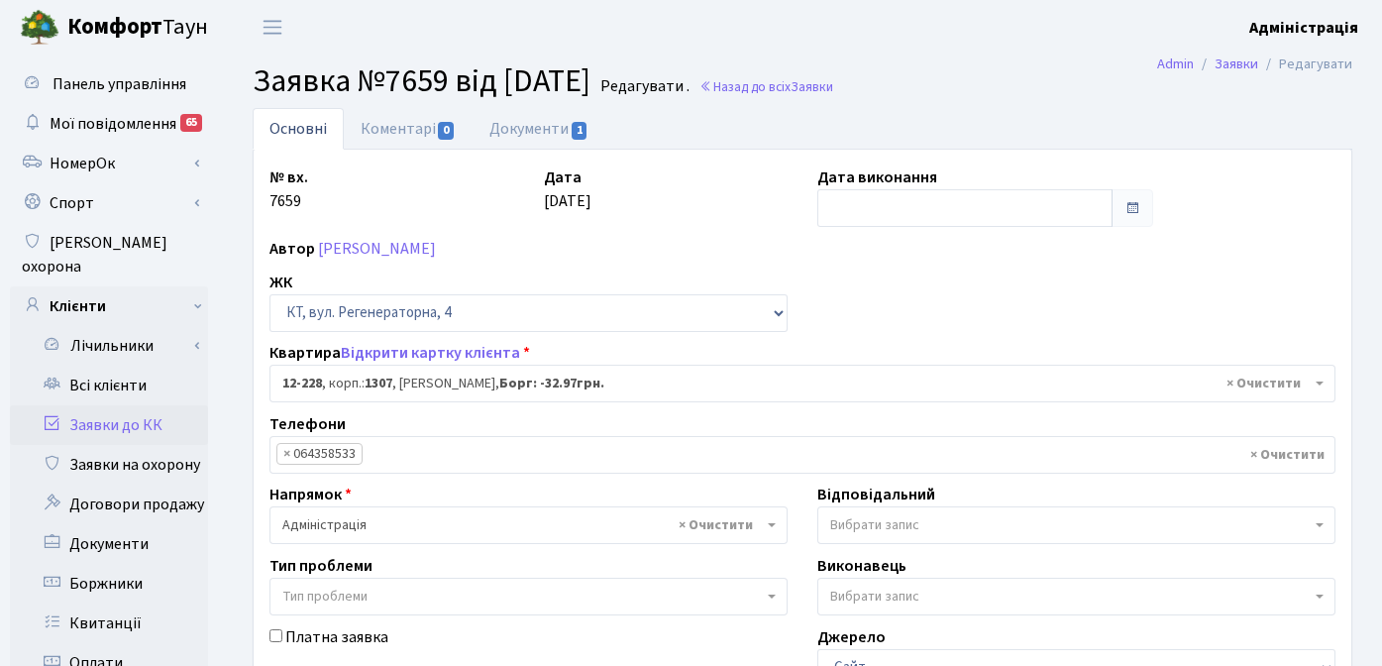
select select "7335"
click at [520, 132] on link "Документи 1" at bounding box center [539, 128] width 133 height 41
select select "25"
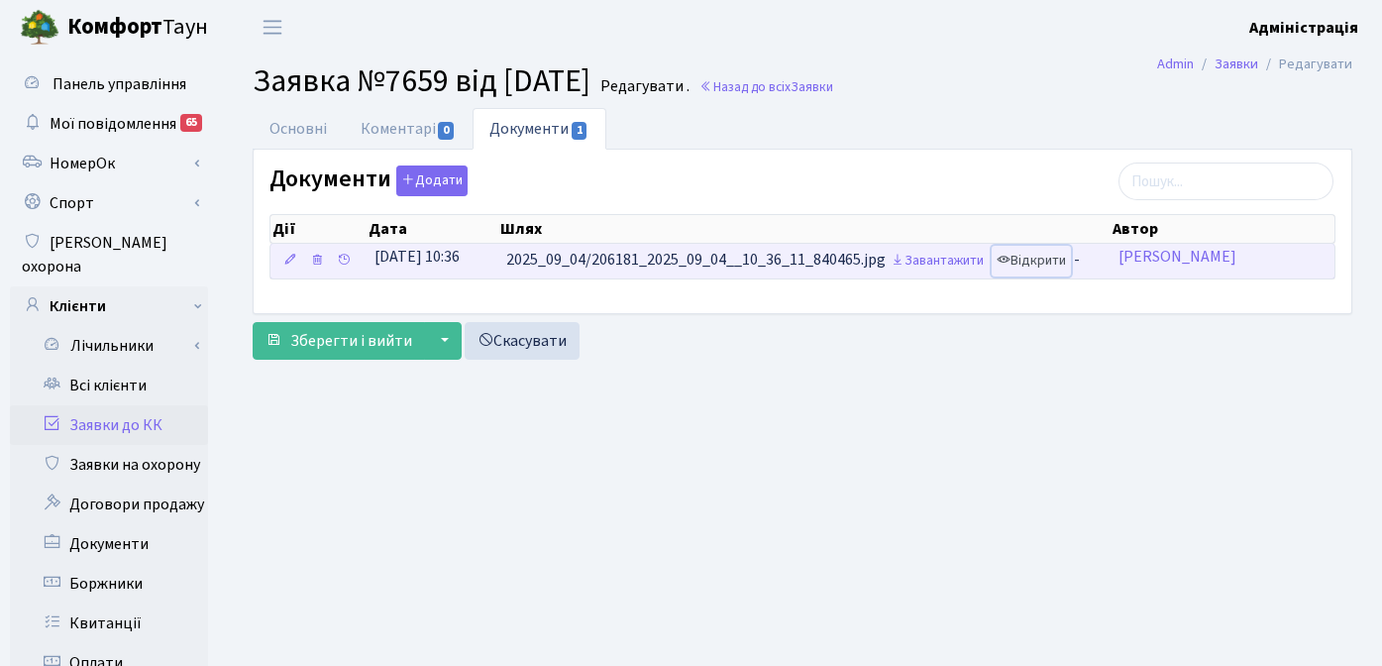
click at [1060, 260] on link "Відкрити" at bounding box center [1031, 261] width 79 height 31
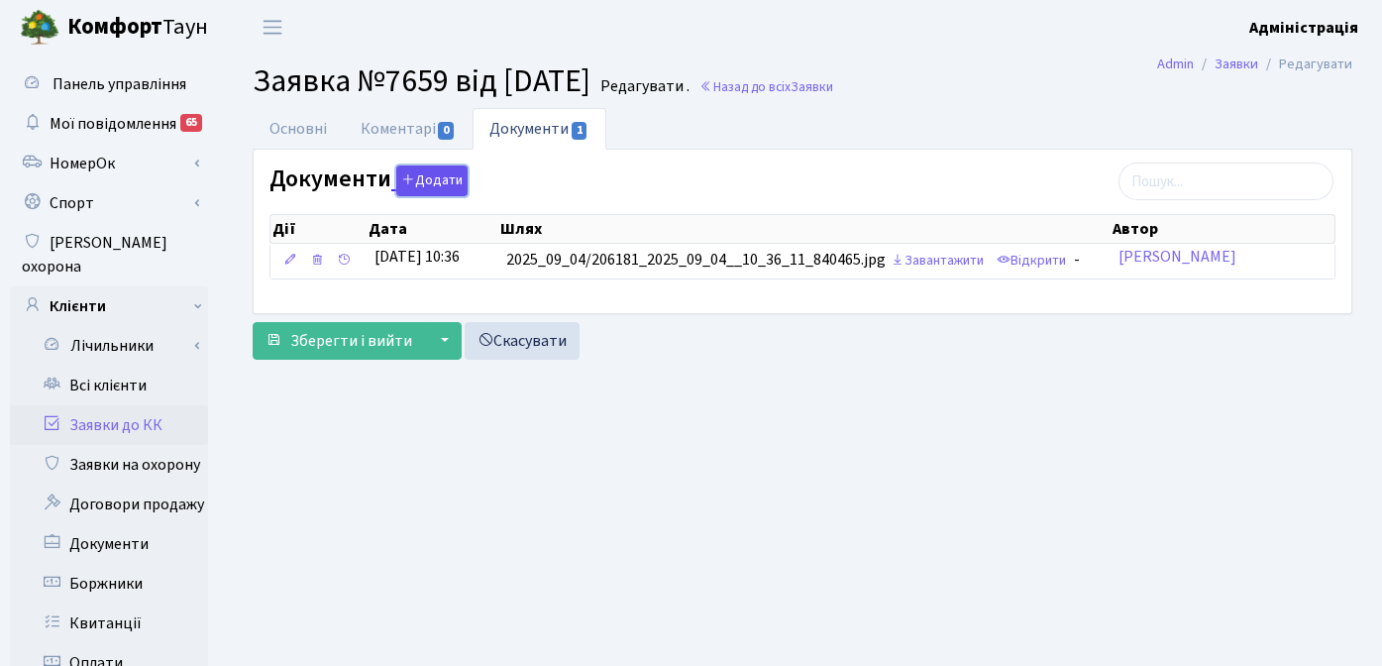
click at [433, 180] on button "Додати" at bounding box center [431, 180] width 71 height 31
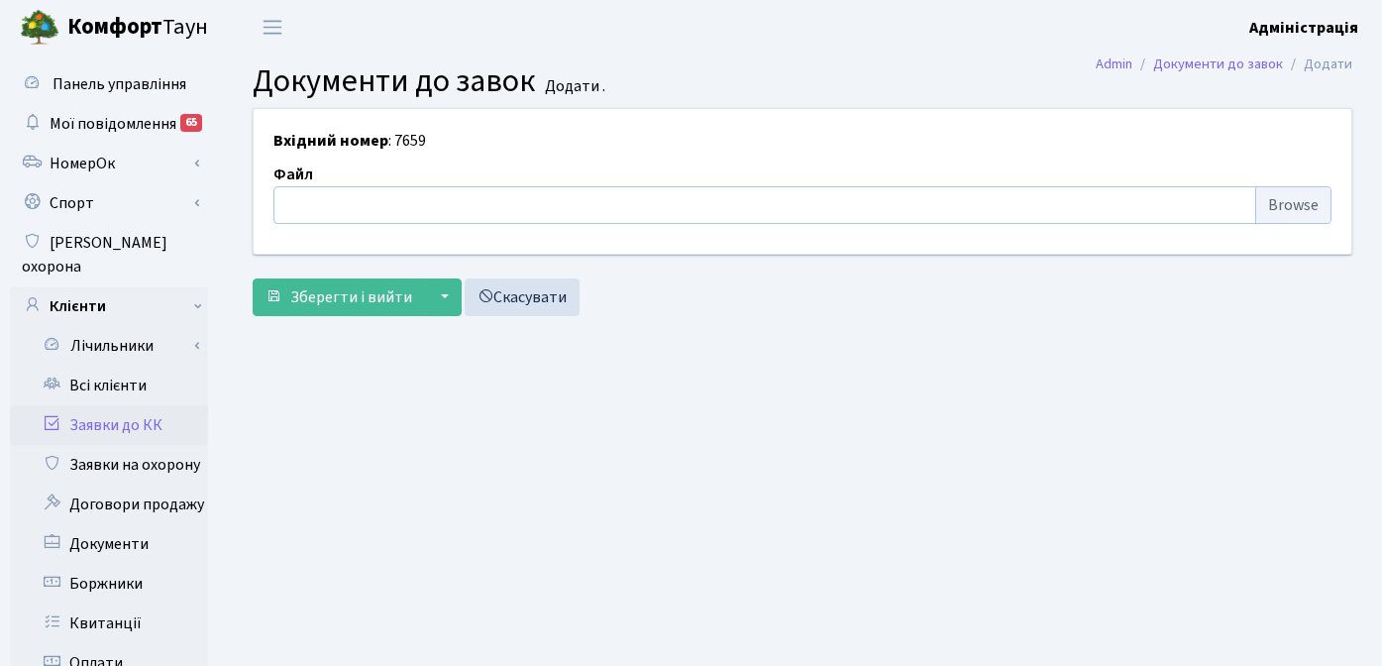
click at [1285, 202] on input "file" at bounding box center [802, 205] width 1058 height 38
type input "C:\fakepath\2025_07_16_СП_Питання_відповіді_до_звітності_4.docx"
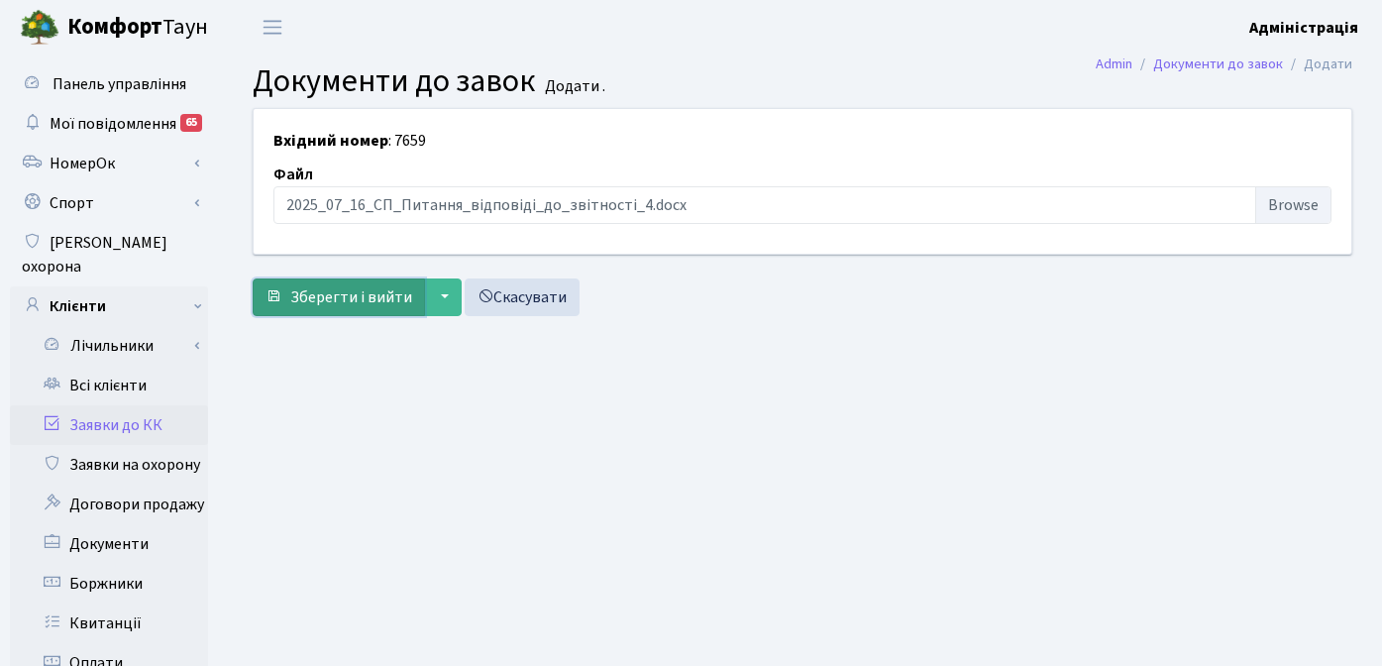
click at [362, 298] on span "Зберегти і вийти" at bounding box center [351, 297] width 122 height 22
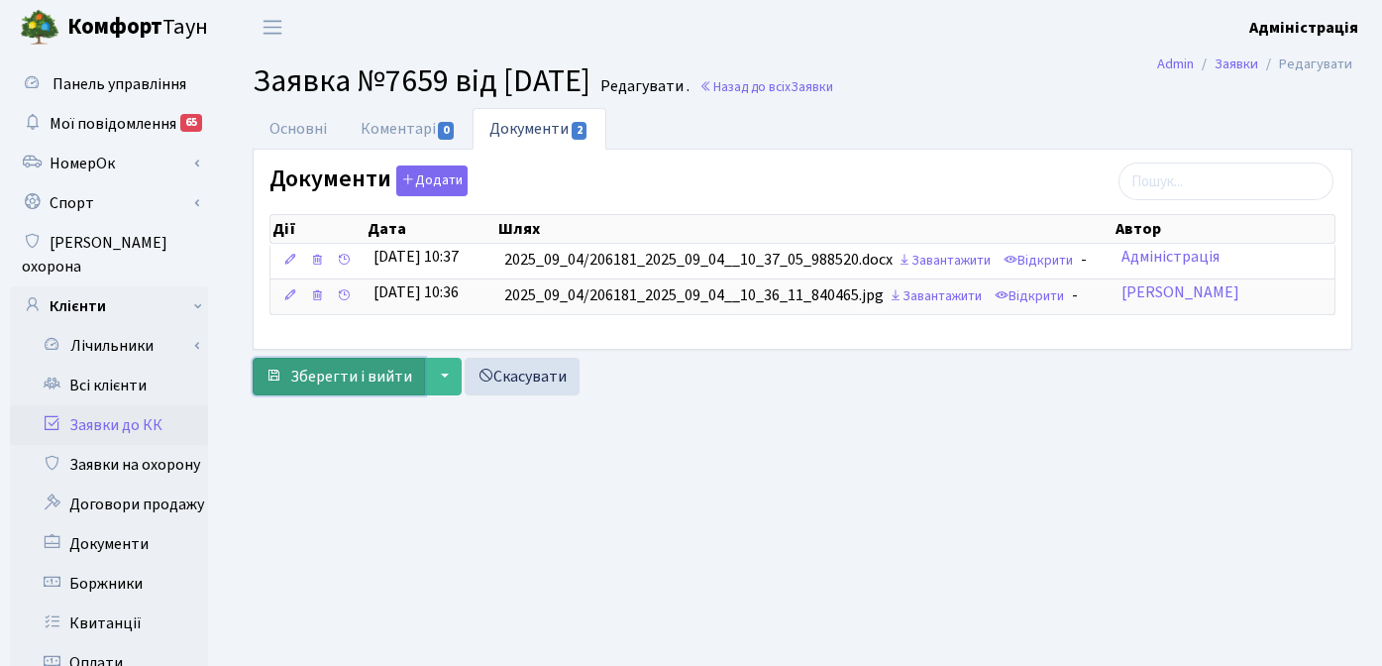
click at [341, 373] on span "Зберегти і вийти" at bounding box center [351, 377] width 122 height 22
click at [764, 452] on main "Admin Заявки Редагувати Заявка №7659 від 04.09.2025 Редагувати . Назад до всіх …" at bounding box center [802, 630] width 1159 height 1153
click at [292, 119] on link "Основні" at bounding box center [298, 128] width 91 height 41
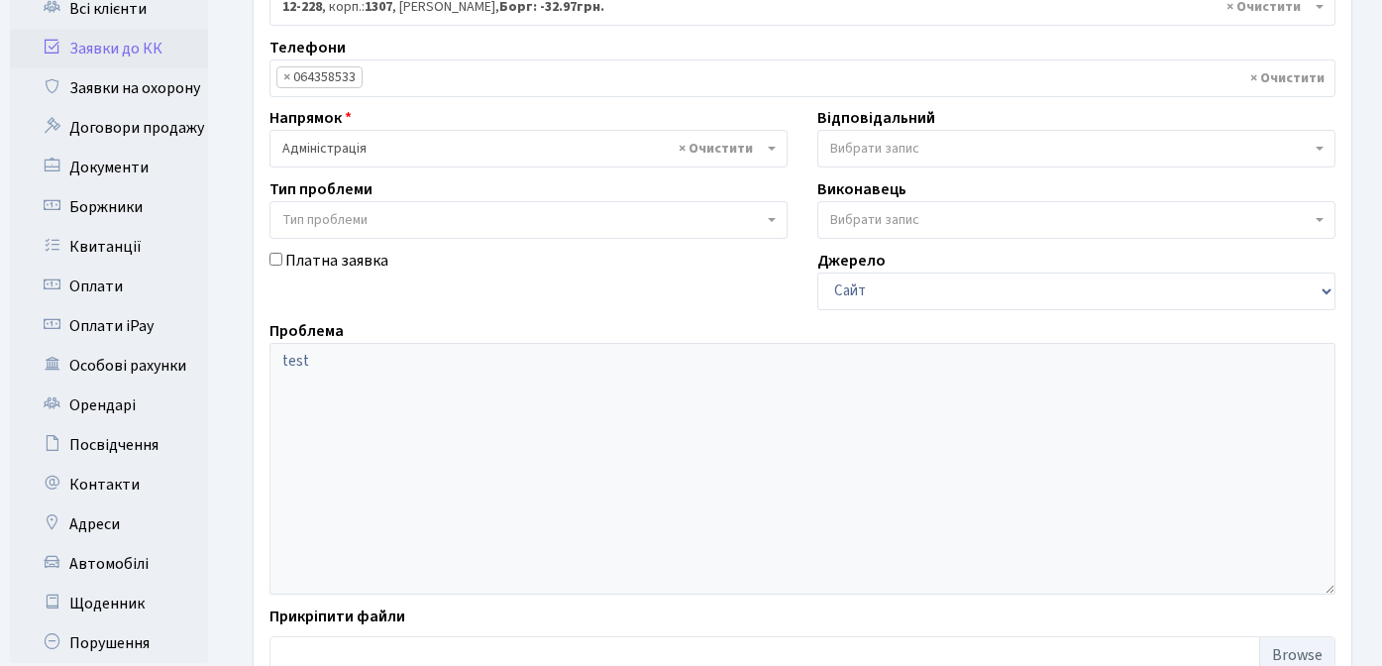
scroll to position [568, 0]
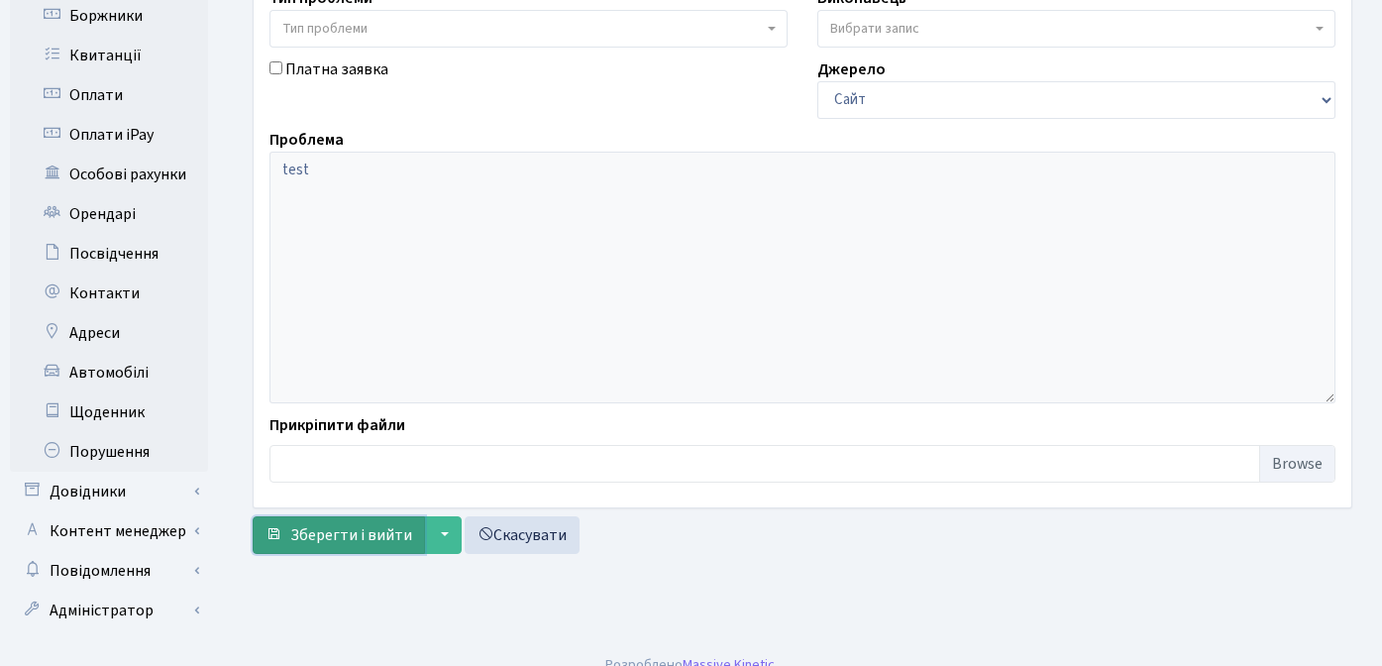
click at [328, 527] on span "Зберегти і вийти" at bounding box center [351, 535] width 122 height 22
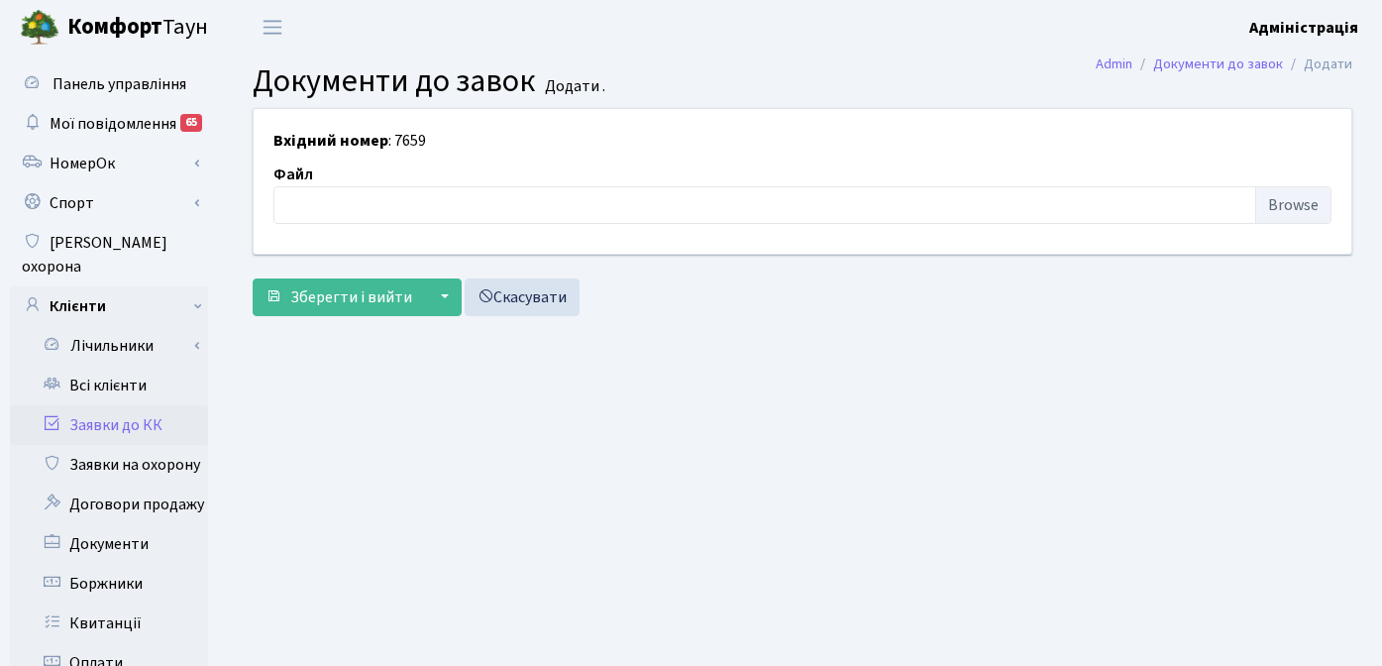
click at [113, 405] on link "Заявки до КК" at bounding box center [109, 425] width 198 height 40
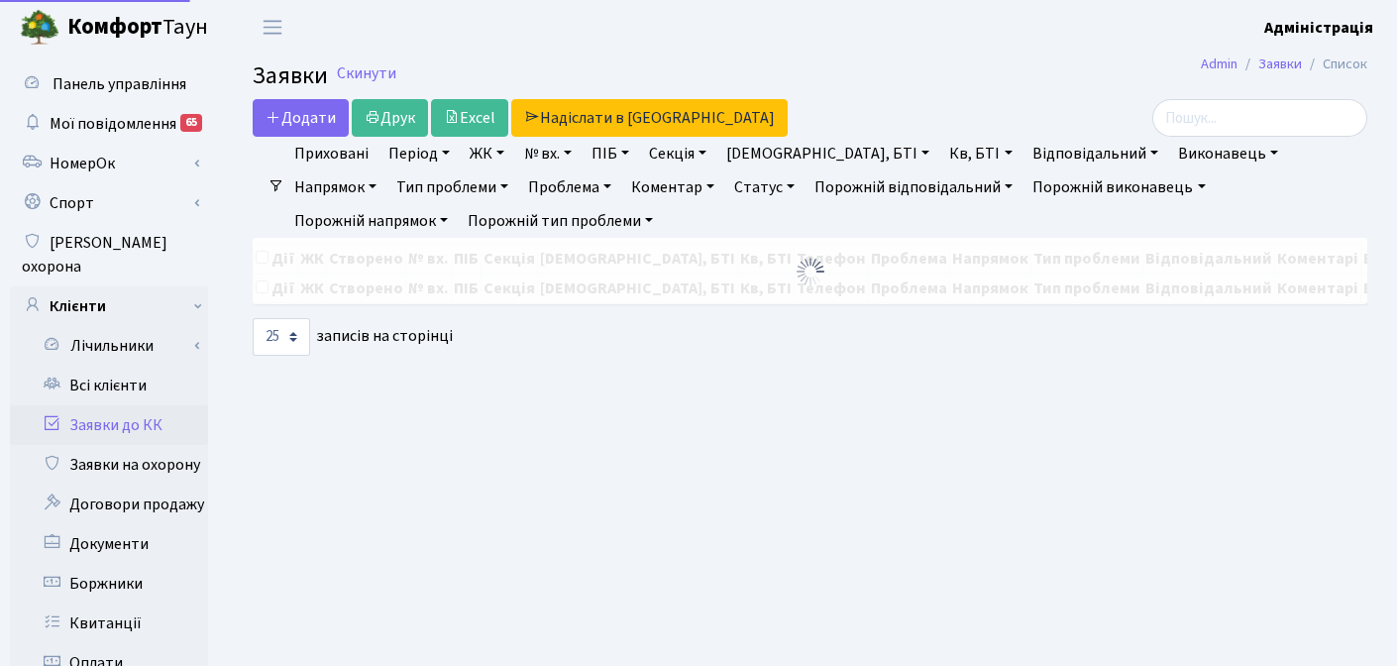
select select "25"
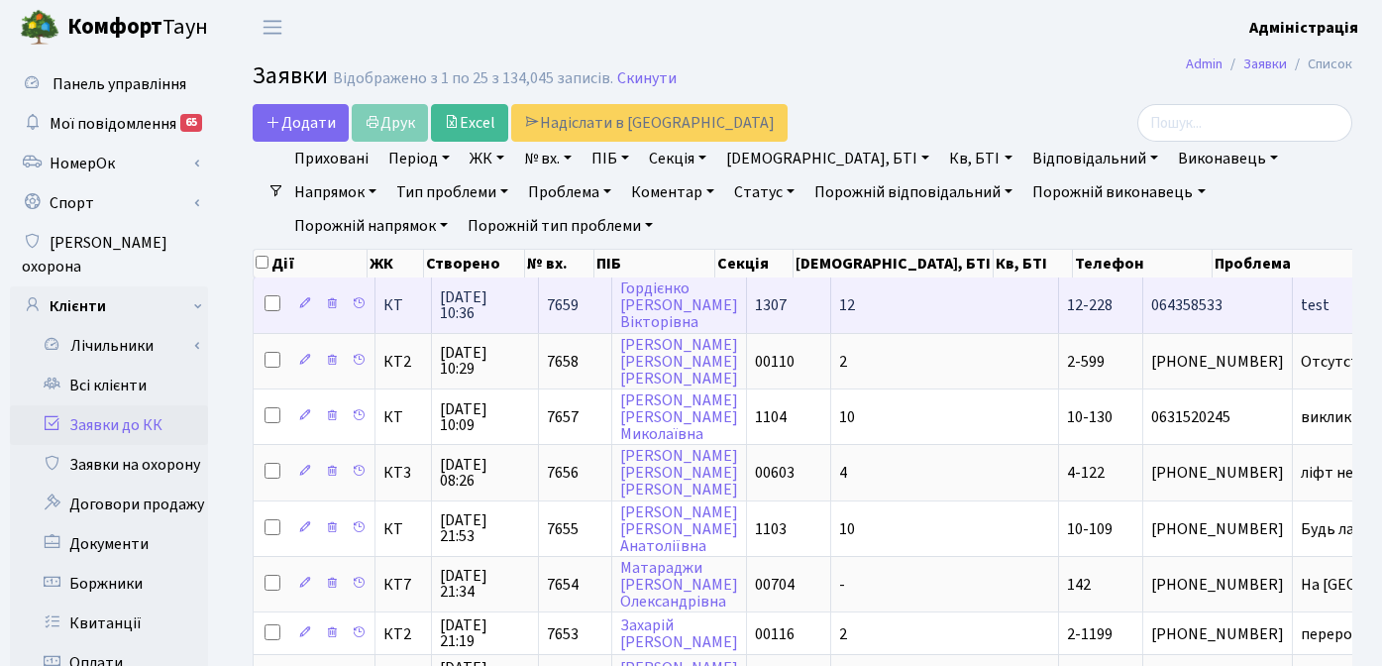
click at [1301, 305] on span "test" at bounding box center [1395, 305] width 189 height 16
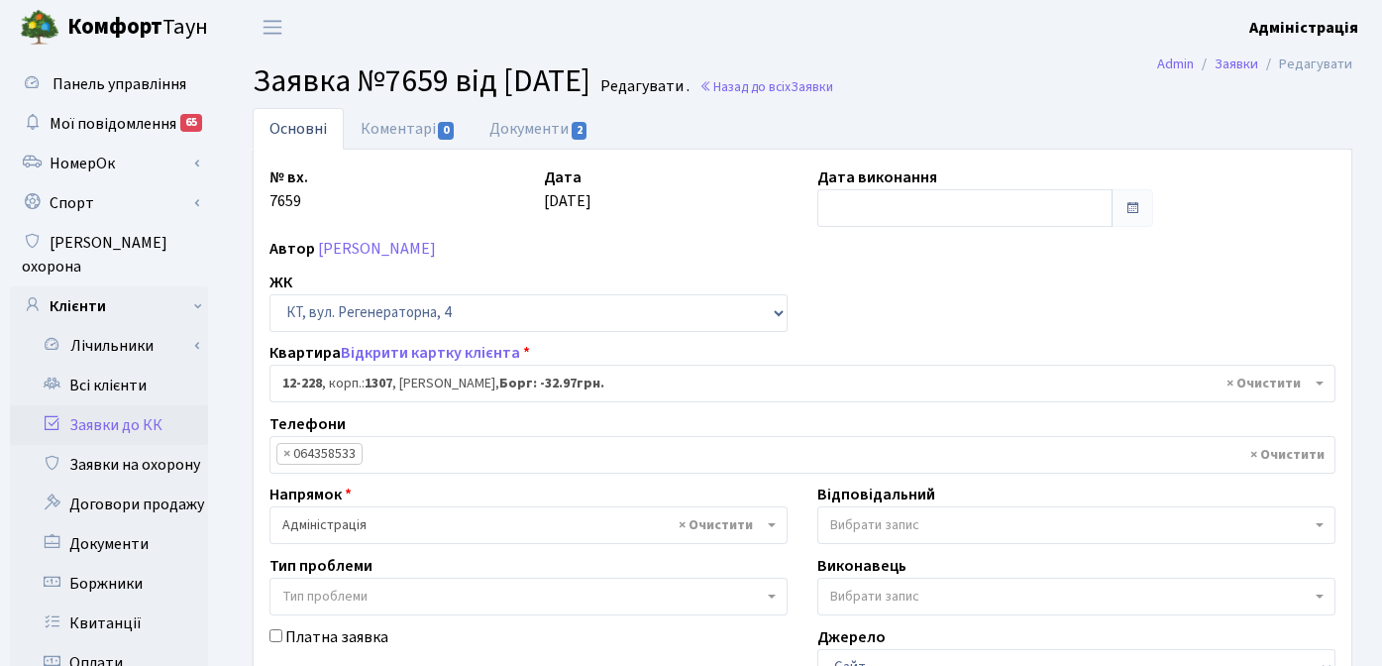
select select "7335"
click at [519, 140] on link "Документи 2" at bounding box center [539, 128] width 133 height 41
select select "25"
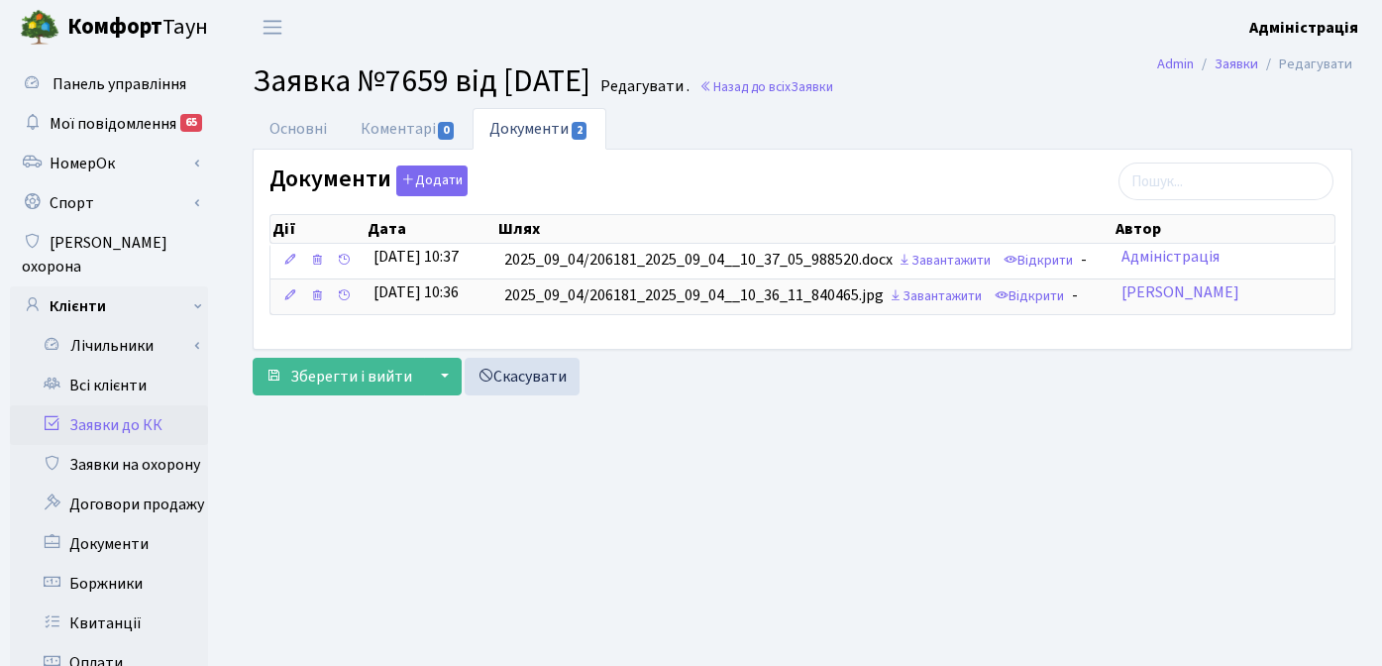
click at [1318, 35] on b "Адміністрація" at bounding box center [1303, 28] width 109 height 22
click at [1239, 96] on link "Вийти" at bounding box center [1258, 108] width 197 height 31
